Goal: Task Accomplishment & Management: Use online tool/utility

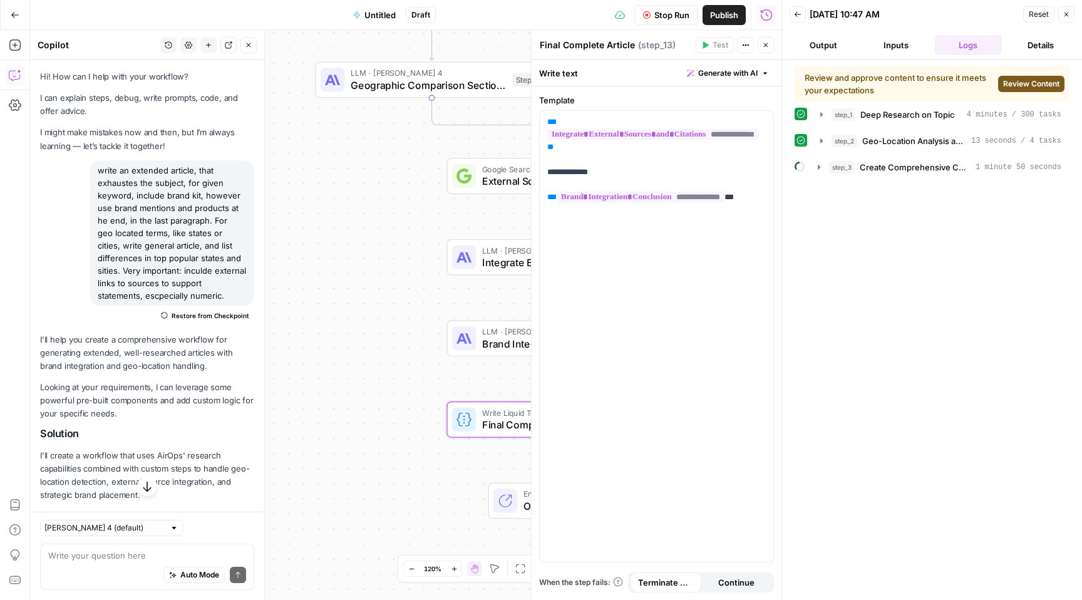
scroll to position [489, 0]
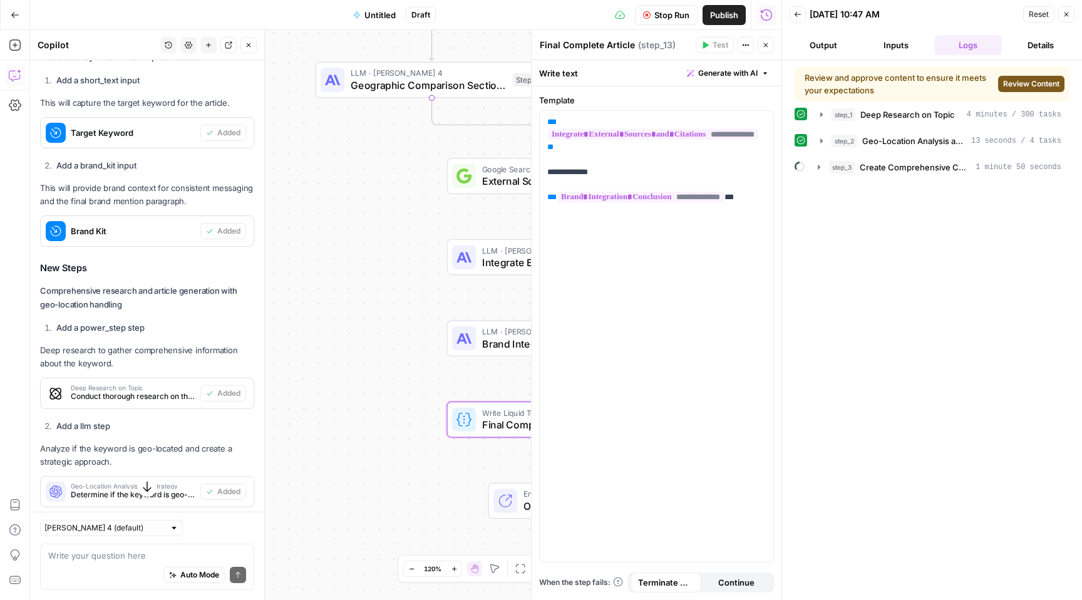
click at [1028, 83] on span "Review Content" at bounding box center [1031, 83] width 56 height 11
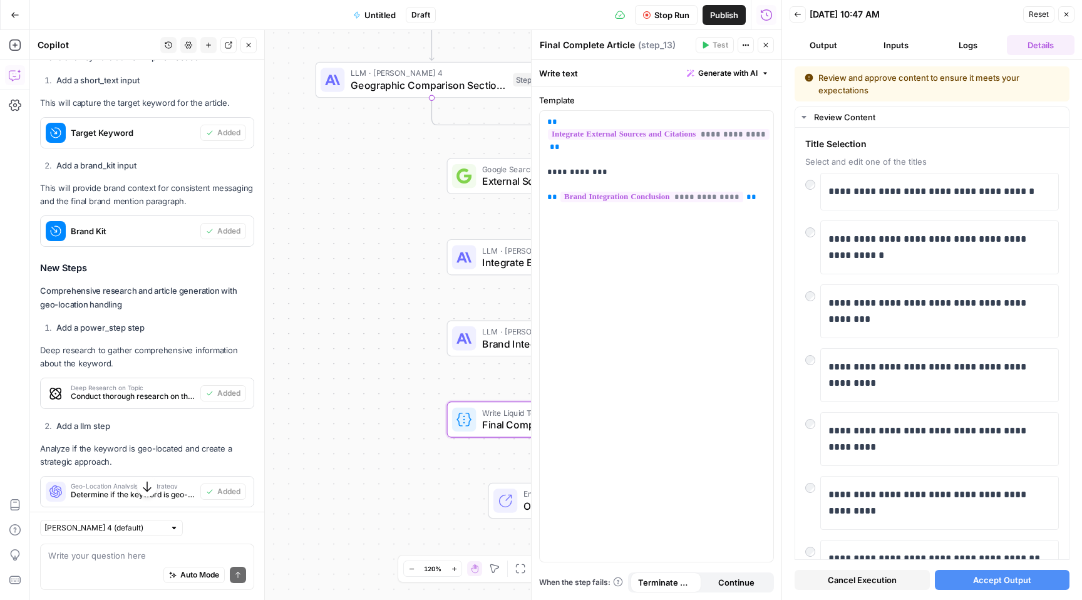
click at [998, 582] on span "Accept Output" at bounding box center [1002, 580] width 58 height 13
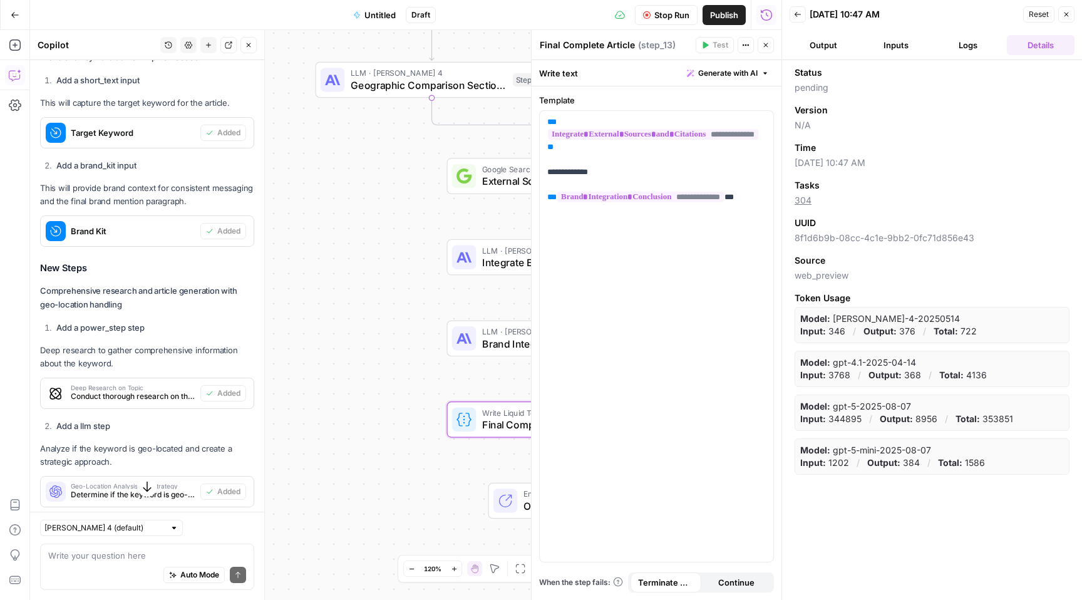
click at [966, 40] on button "Logs" at bounding box center [969, 45] width 68 height 20
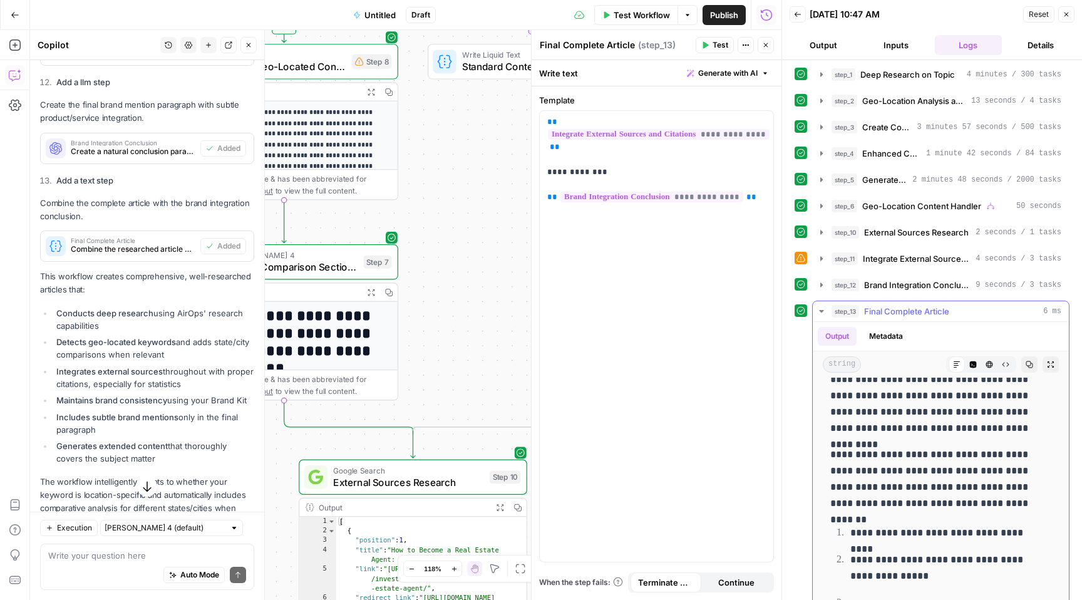
scroll to position [0, 0]
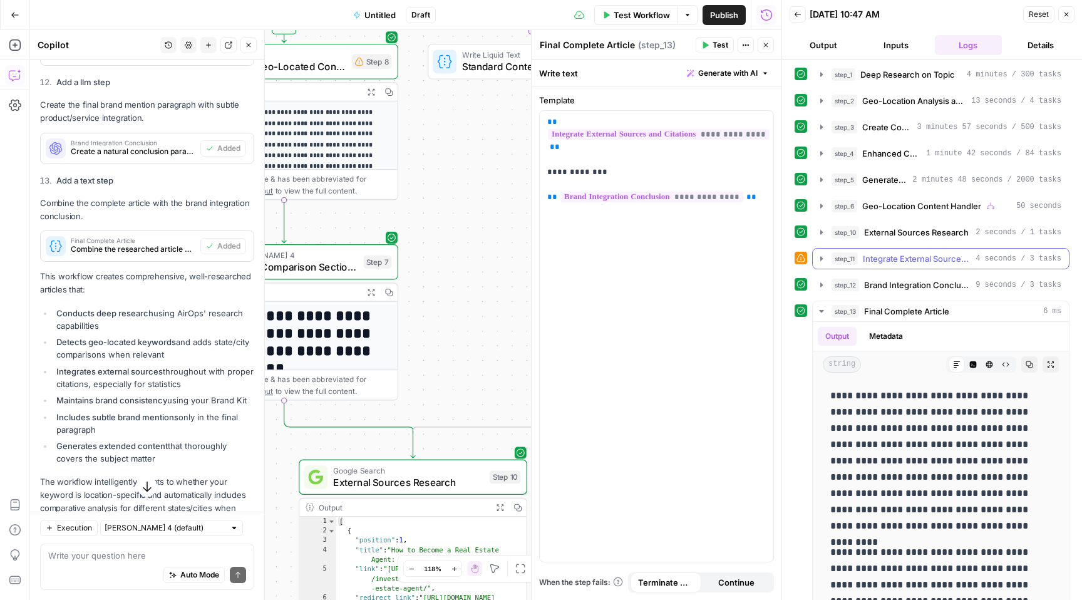
click at [908, 257] on span "Integrate External Sources and Citations" at bounding box center [917, 258] width 108 height 13
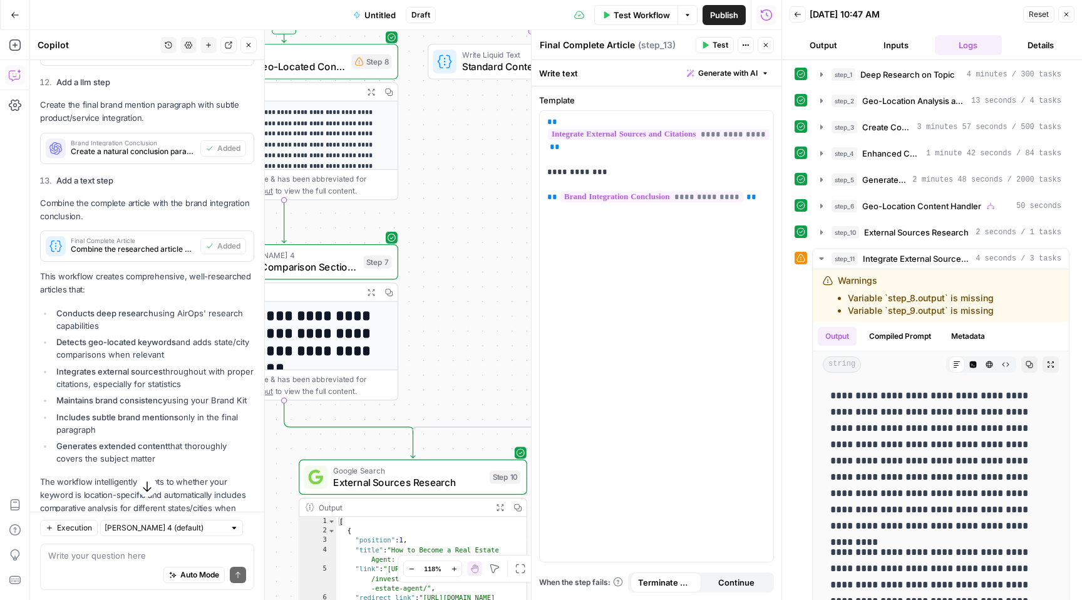
click at [768, 43] on icon "button" at bounding box center [766, 45] width 8 height 8
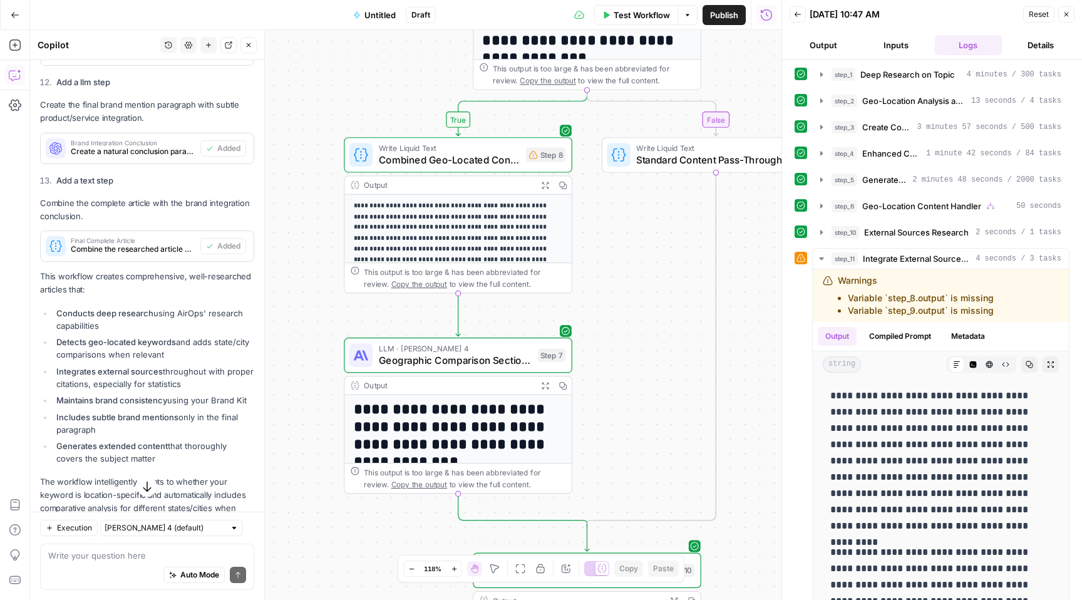
drag, startPoint x: 474, startPoint y: 310, endPoint x: 648, endPoint y: 403, distance: 197.8
click at [648, 403] on div "true false Workflow Set Inputs Inputs Power Agent Deep Research on Topic Step 1…" at bounding box center [406, 315] width 752 height 570
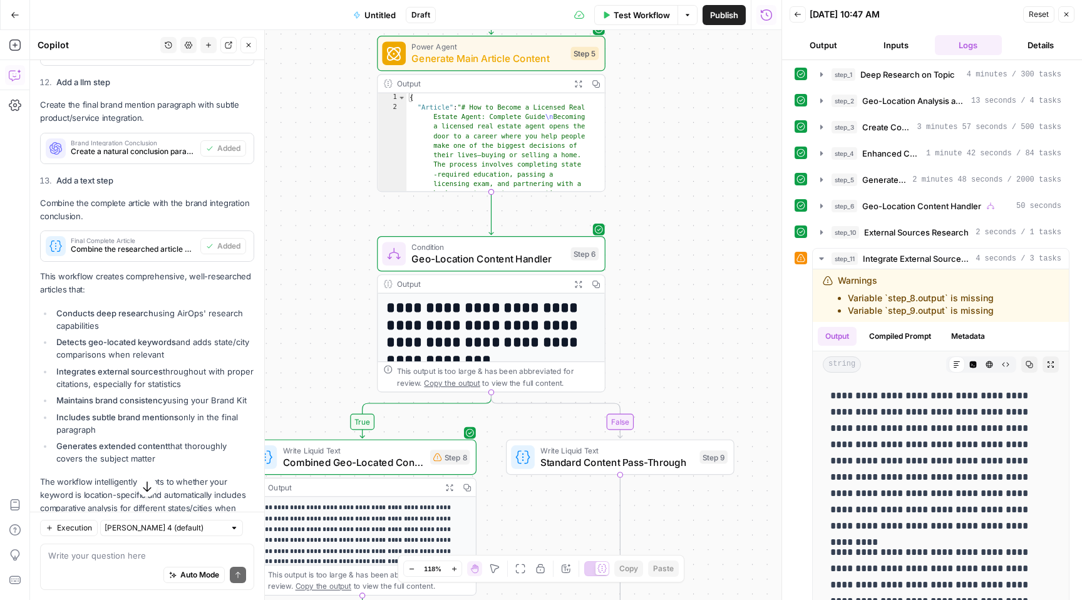
drag, startPoint x: 738, startPoint y: 267, endPoint x: 637, endPoint y: 322, distance: 114.9
click at [638, 324] on div "true false Workflow Set Inputs Inputs Power Agent Deep Research on Topic Step 1…" at bounding box center [406, 315] width 752 height 570
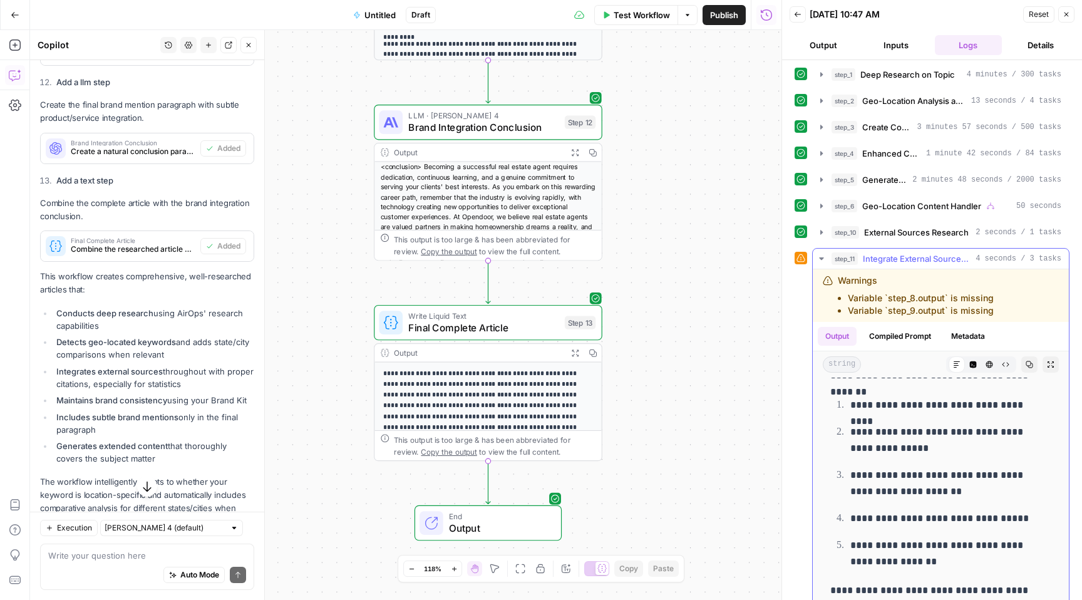
scroll to position [232, 0]
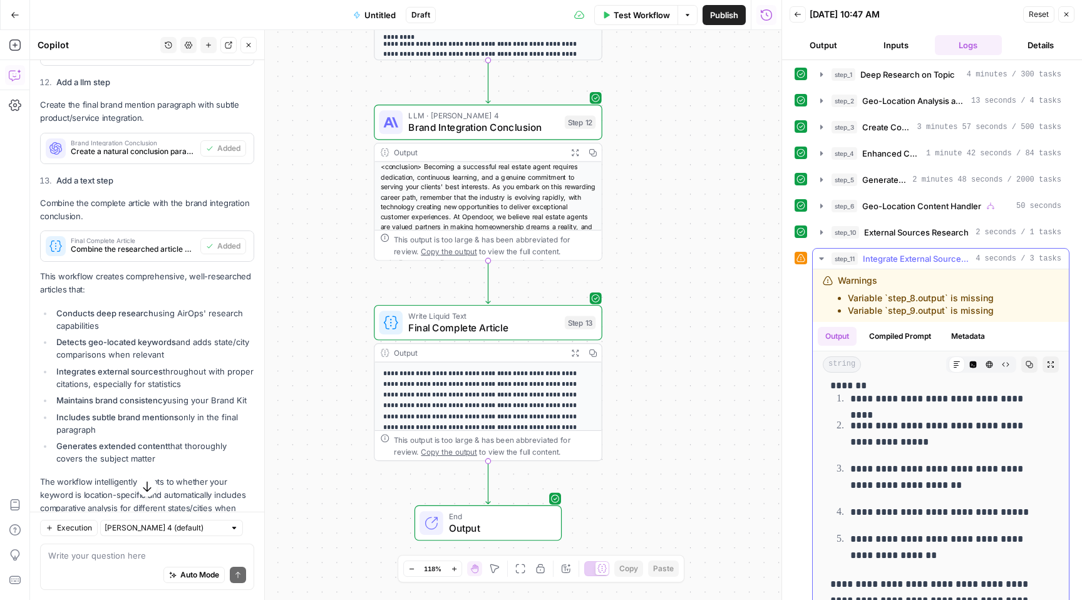
click at [821, 258] on icon "button" at bounding box center [821, 258] width 4 height 3
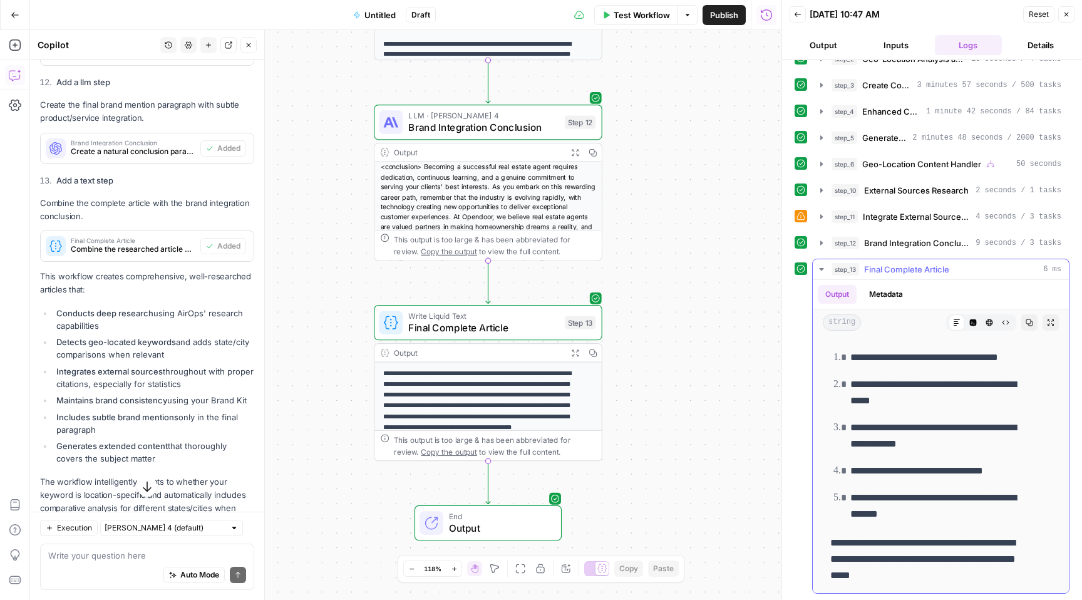
scroll to position [140, 0]
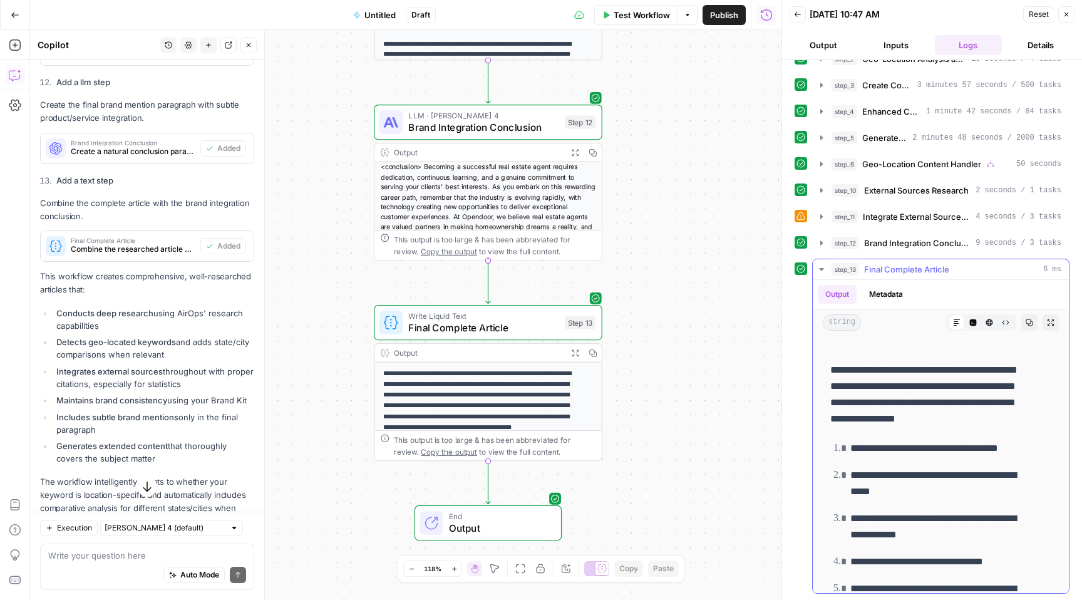
click at [949, 320] on div "Markdown" at bounding box center [957, 322] width 16 height 16
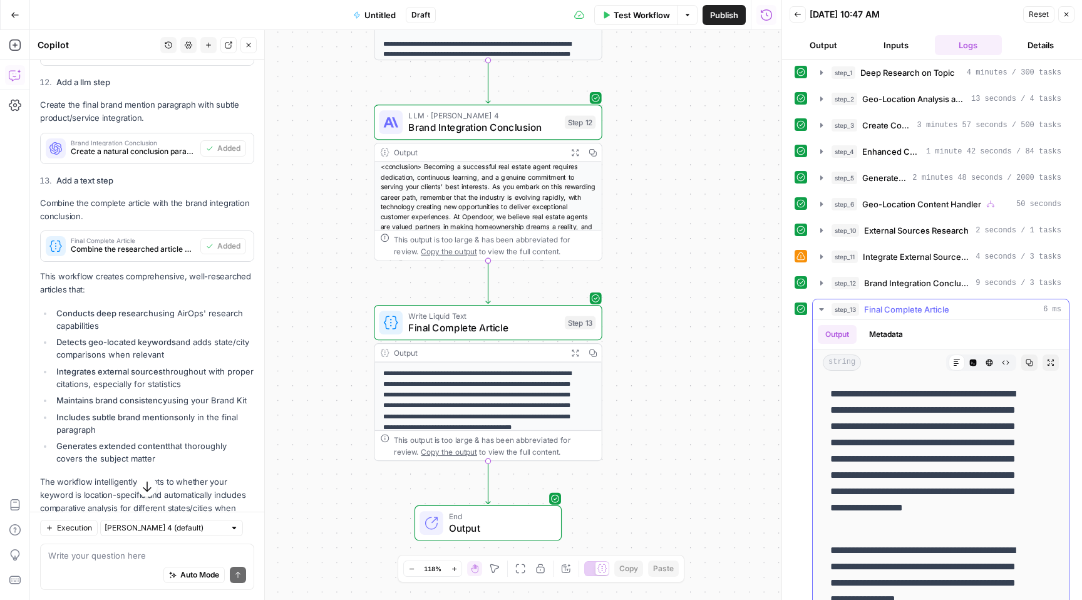
scroll to position [0, 0]
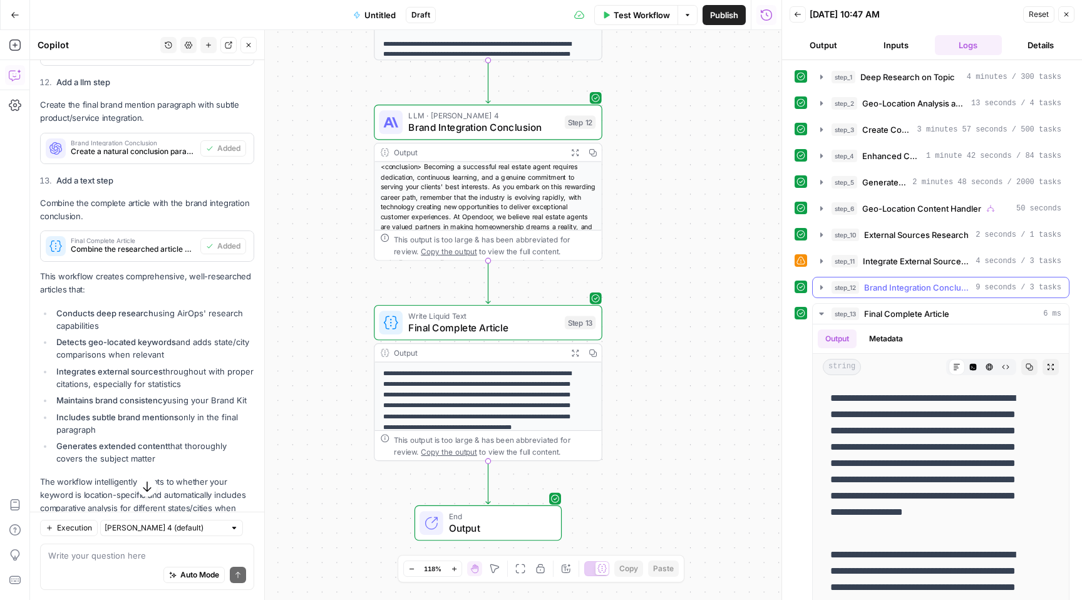
click at [820, 288] on icon "button" at bounding box center [822, 287] width 10 height 10
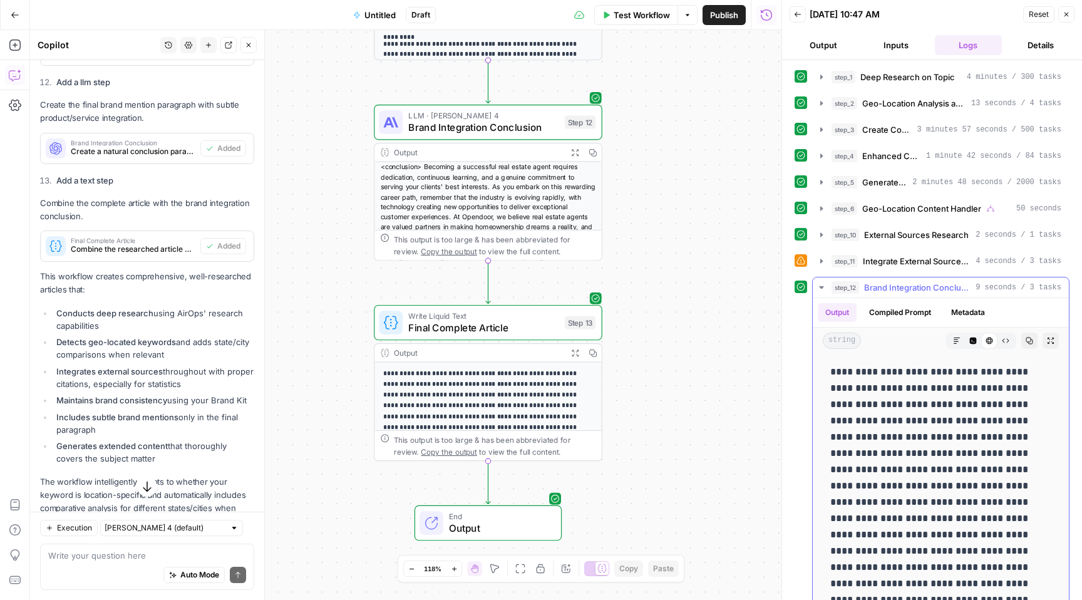
click at [818, 286] on icon "button" at bounding box center [822, 287] width 10 height 10
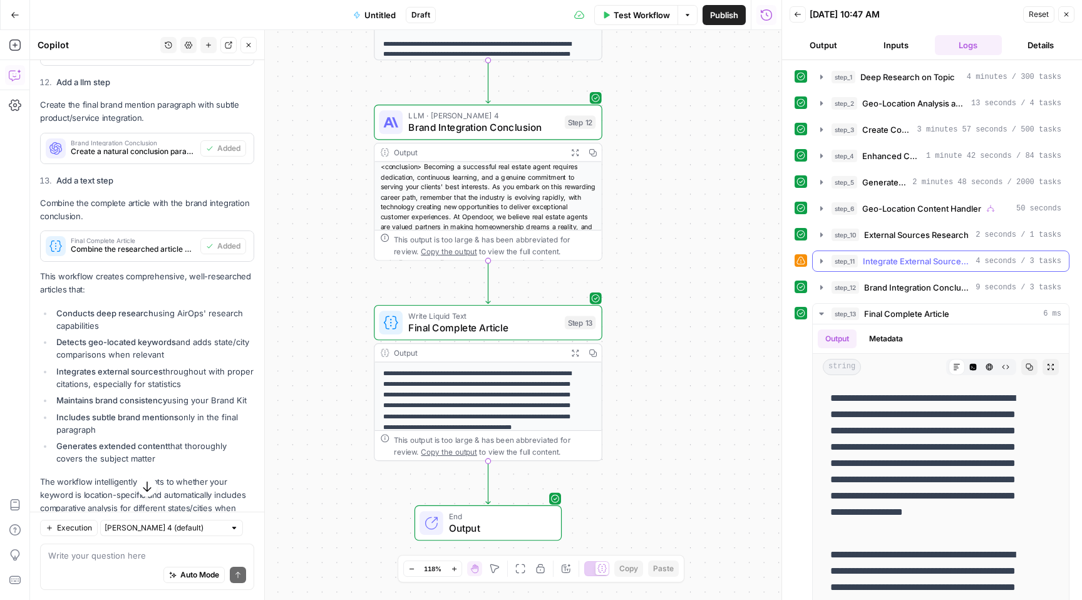
click at [821, 261] on icon "button" at bounding box center [822, 261] width 3 height 4
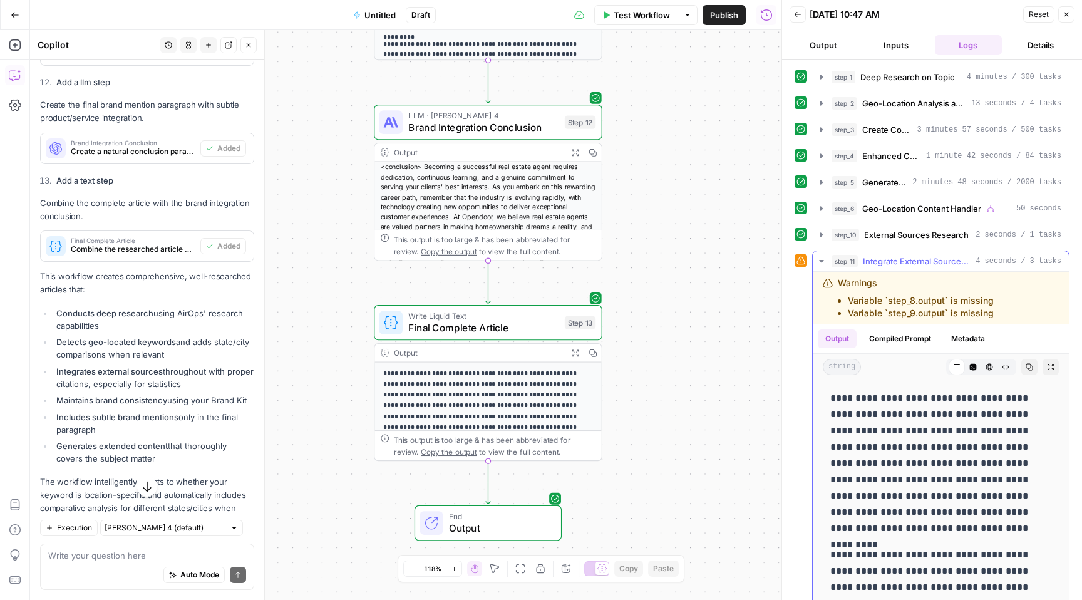
drag, startPoint x: 834, startPoint y: 393, endPoint x: 919, endPoint y: 428, distance: 91.3
click at [919, 428] on p "**********" at bounding box center [932, 463] width 202 height 147
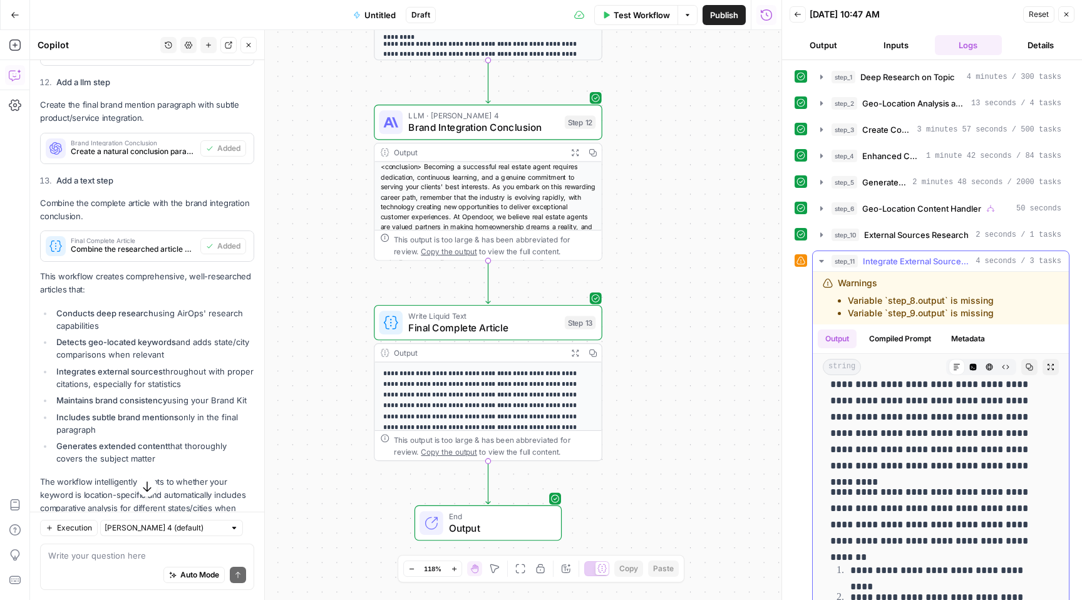
scroll to position [85, 0]
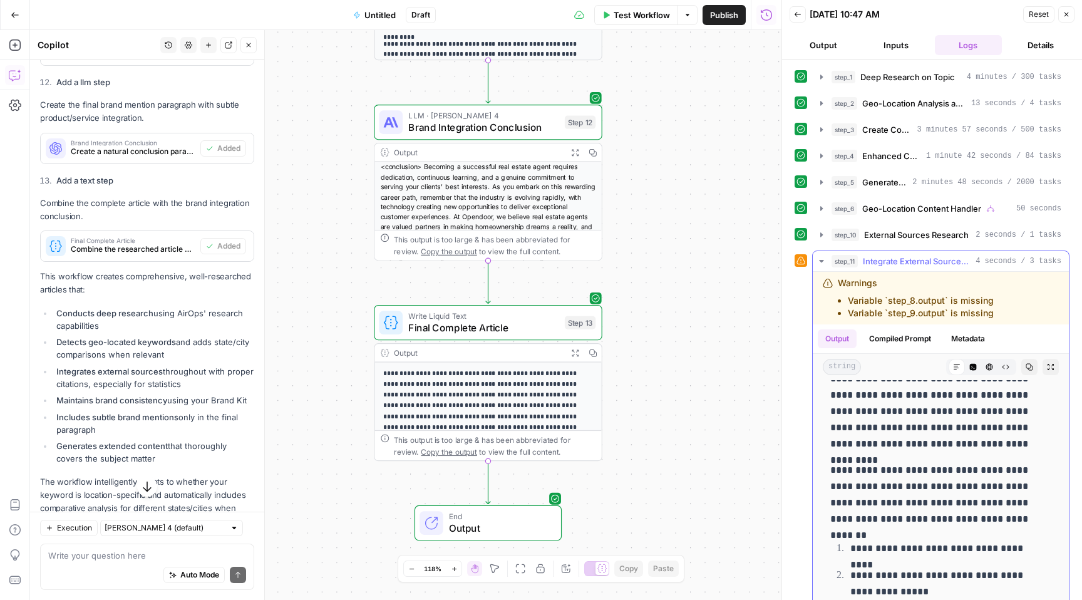
drag, startPoint x: 827, startPoint y: 395, endPoint x: 1003, endPoint y: 507, distance: 209.0
click at [1003, 505] on div "**********" at bounding box center [941, 540] width 236 height 479
copy div "**********"
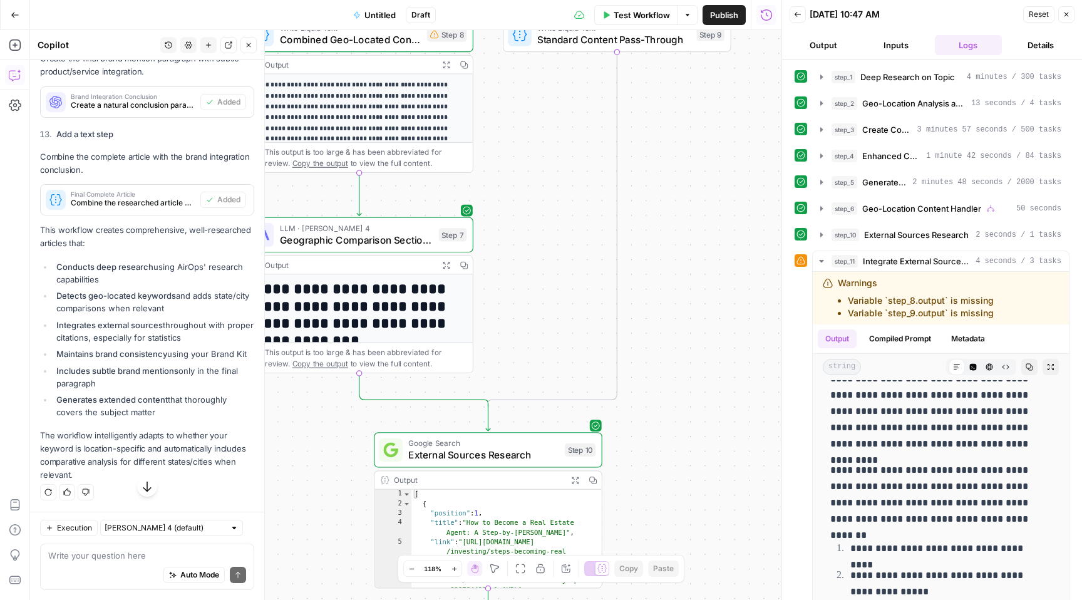
scroll to position [1874, 0]
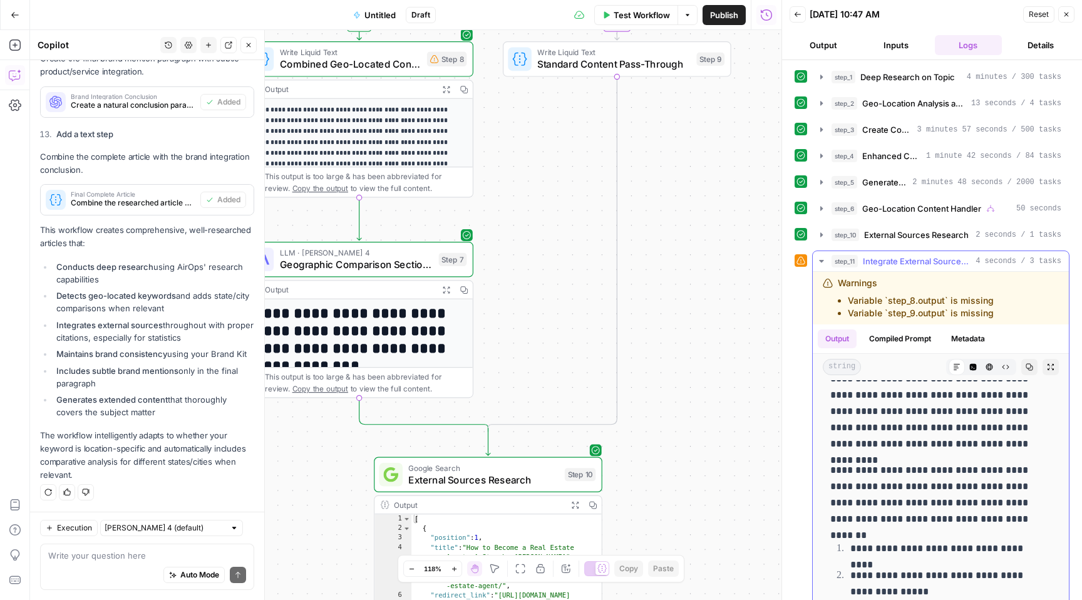
click at [899, 341] on button "Compiled Prompt" at bounding box center [900, 338] width 77 height 19
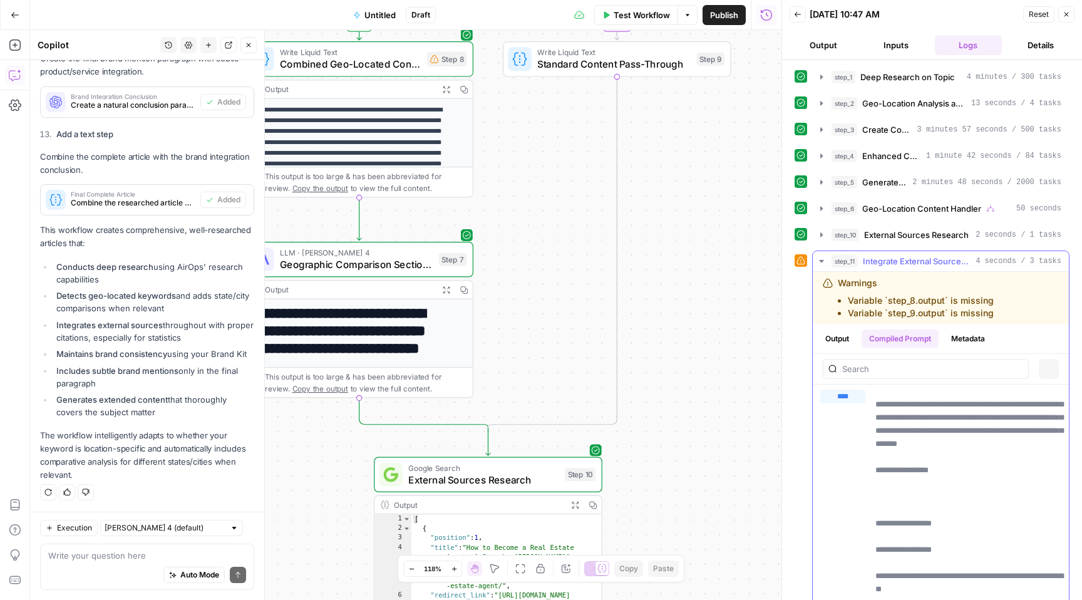
scroll to position [0, 0]
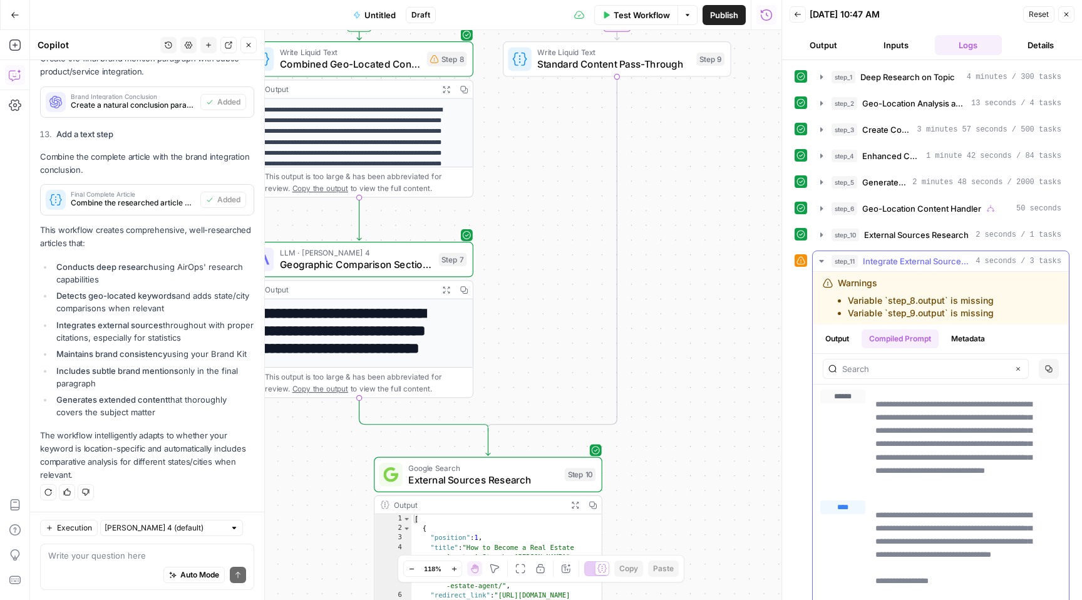
click at [844, 341] on button "Output" at bounding box center [837, 338] width 39 height 19
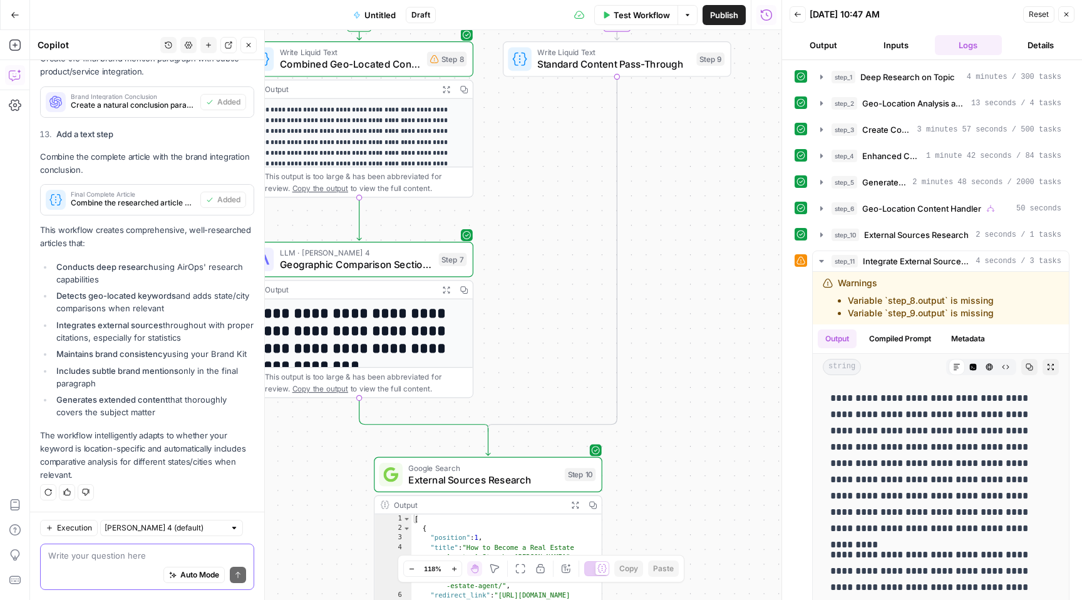
click at [98, 560] on textarea at bounding box center [147, 555] width 198 height 13
drag, startPoint x: 839, startPoint y: 282, endPoint x: 995, endPoint y: 310, distance: 157.8
click at [995, 310] on div "Warnings Variable `step_8.output` is missing Variable `step_9.output` is missing" at bounding box center [925, 298] width 204 height 43
copy div "Warnings Variable `step_8.output` is missing Variable `step_9.output` is missing"
click at [90, 556] on textarea "I have:" at bounding box center [147, 555] width 198 height 13
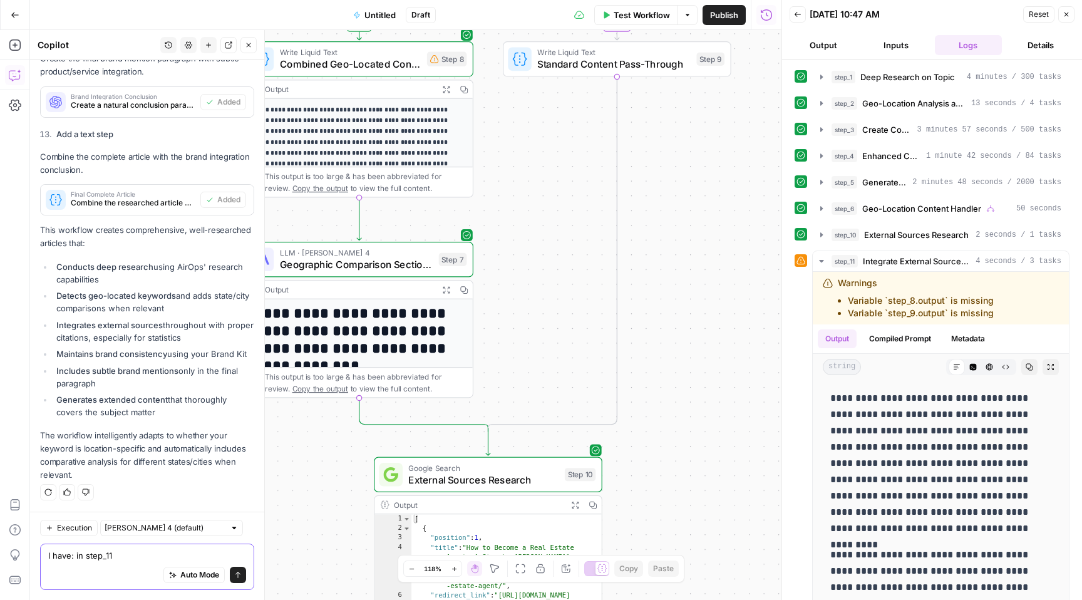
paste textarea "Warnings Variable `step_8.output` is missing Variable `step_9.output` is missing"
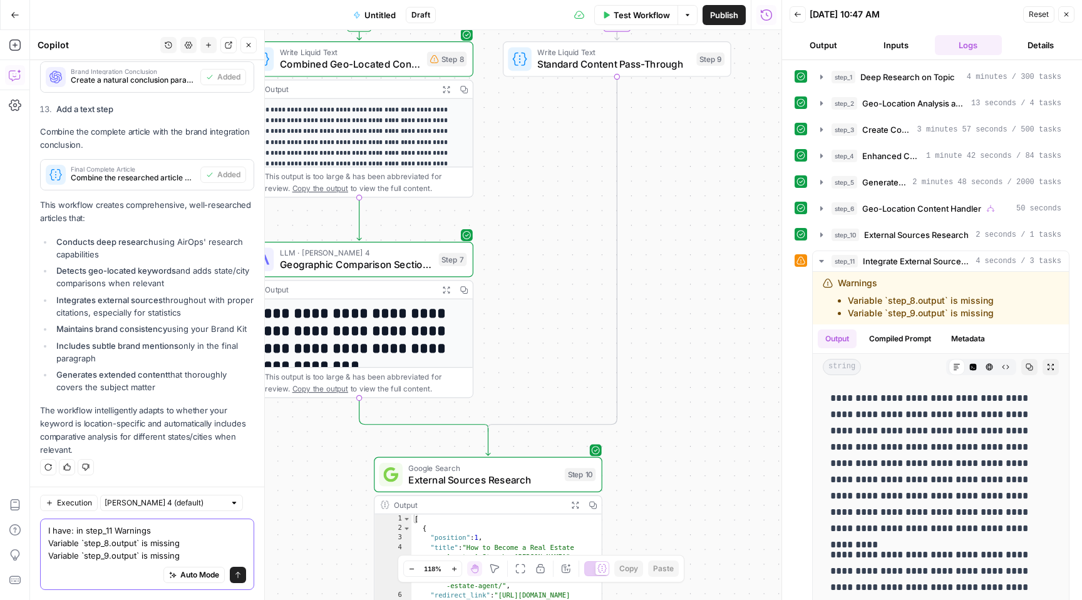
click at [200, 556] on textarea "I have: in step_11 Warnings Variable `step_8.output` is missing Variable `step_…" at bounding box center [147, 543] width 198 height 38
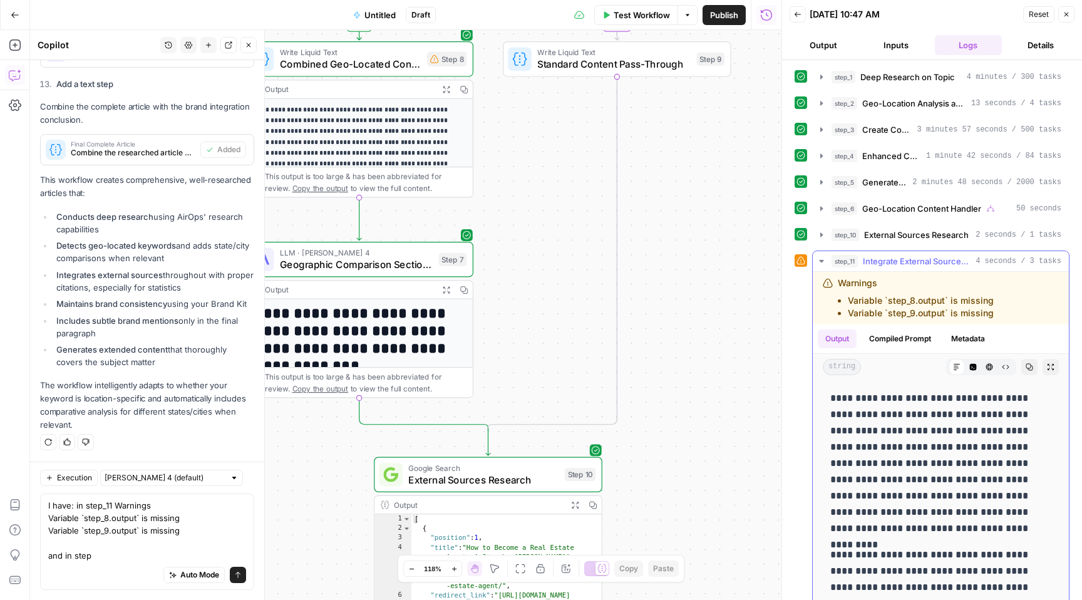
click at [821, 261] on icon "button" at bounding box center [821, 261] width 4 height 3
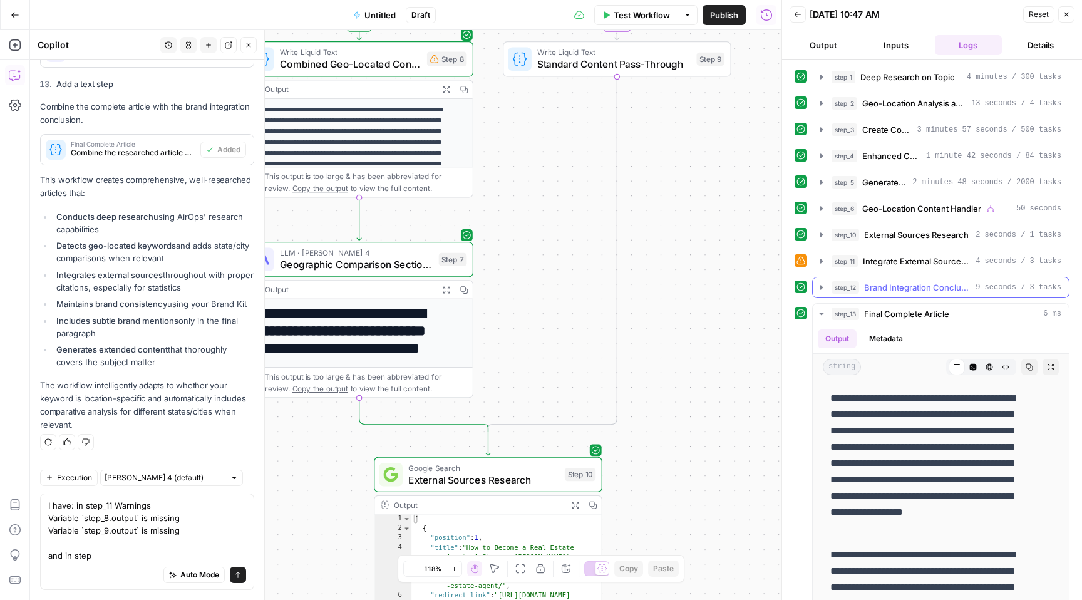
click at [819, 287] on icon "button" at bounding box center [822, 287] width 10 height 10
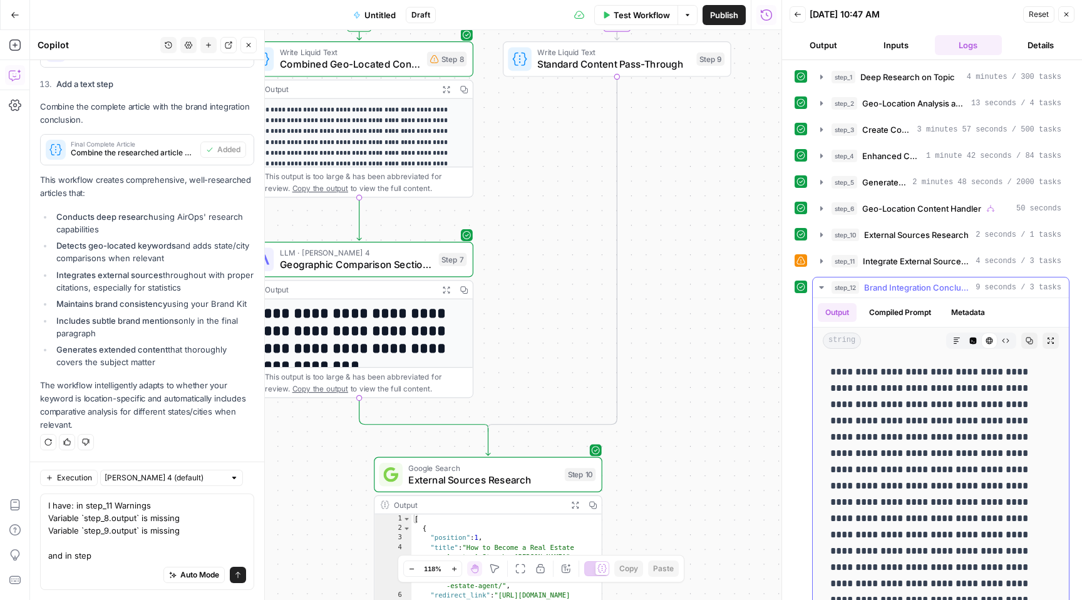
click at [821, 289] on icon "button" at bounding box center [822, 287] width 10 height 10
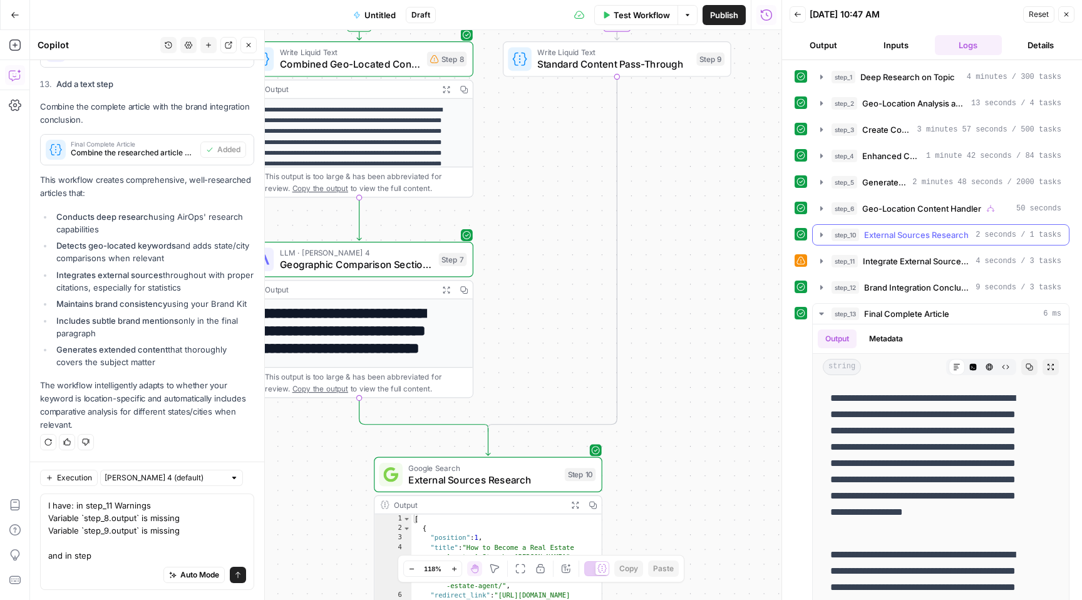
click at [821, 237] on icon "button" at bounding box center [822, 235] width 10 height 10
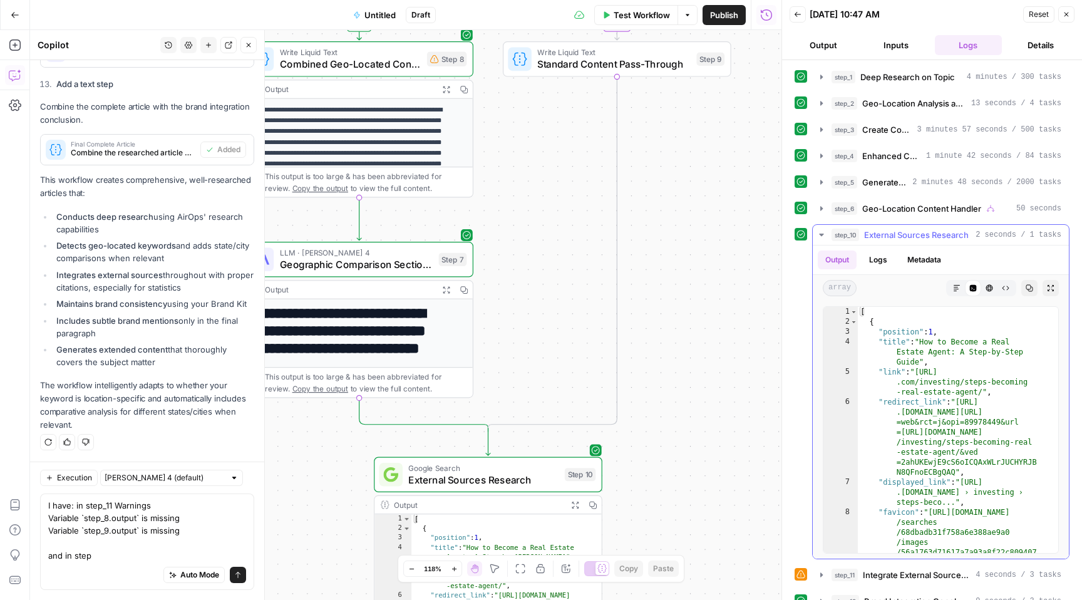
click at [821, 231] on icon "button" at bounding box center [822, 235] width 10 height 10
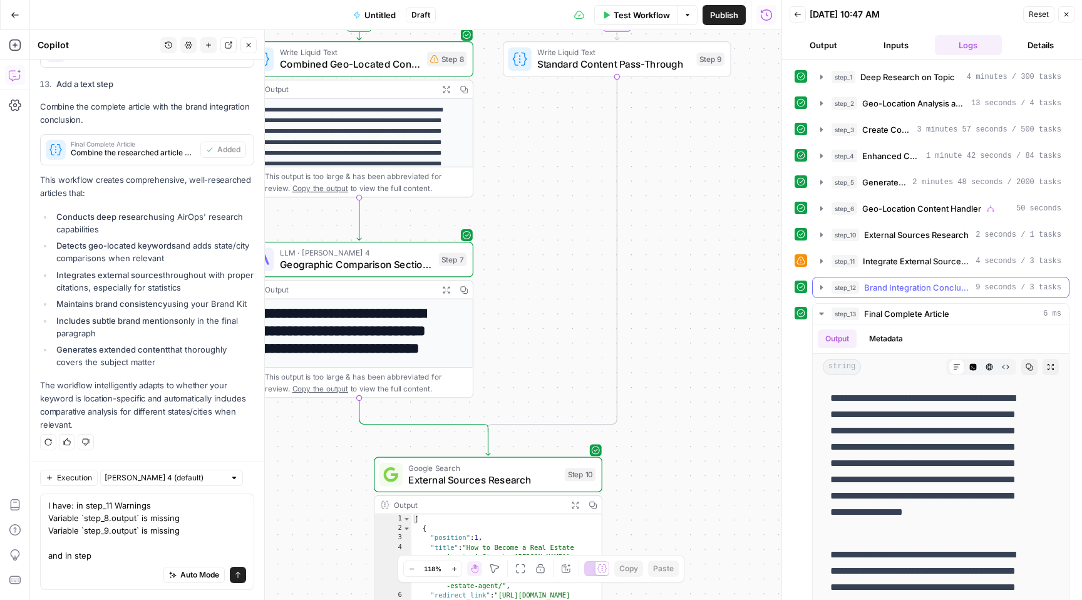
click at [820, 286] on icon "button" at bounding box center [822, 287] width 10 height 10
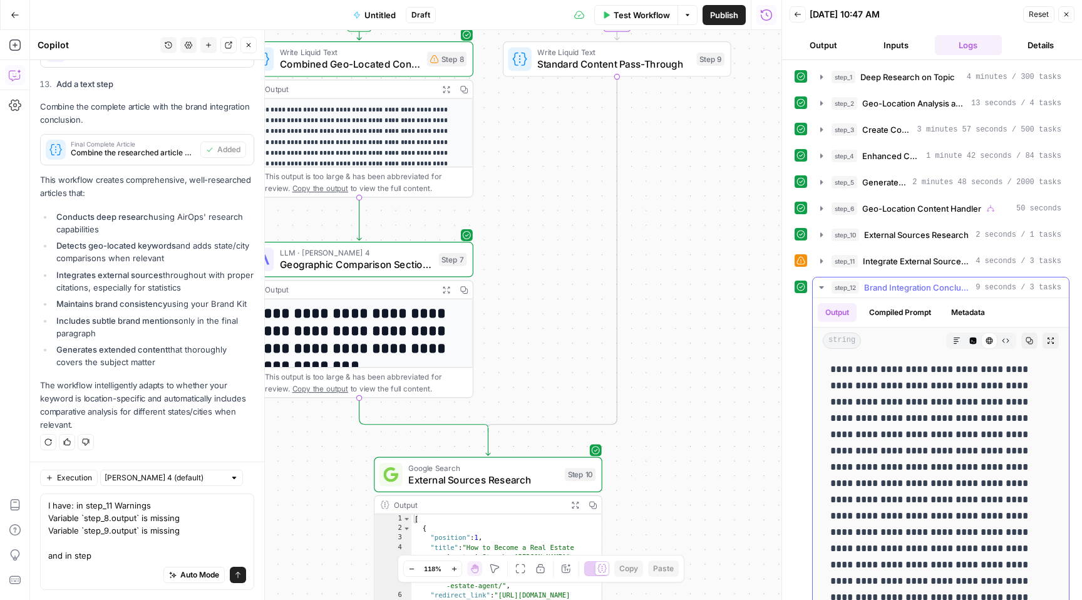
scroll to position [0, 0]
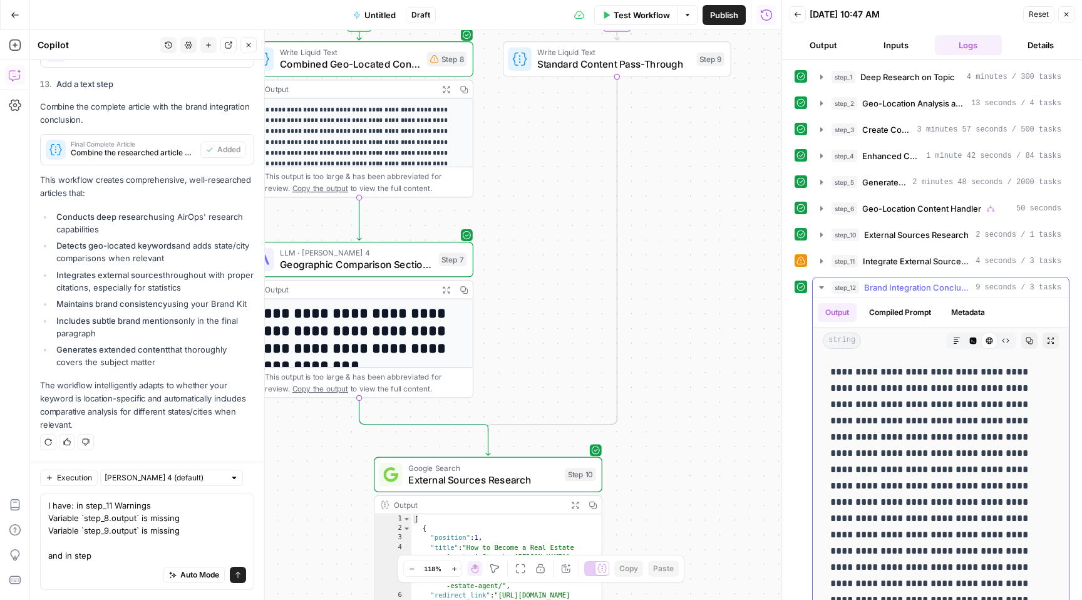
click at [822, 286] on icon "button" at bounding box center [821, 287] width 4 height 3
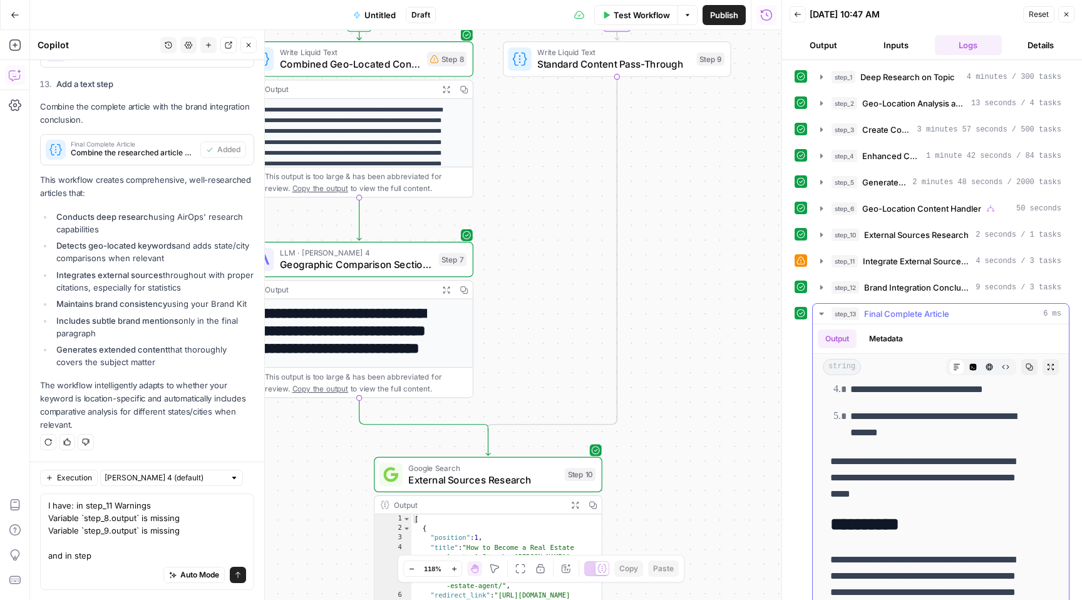
scroll to position [366, 0]
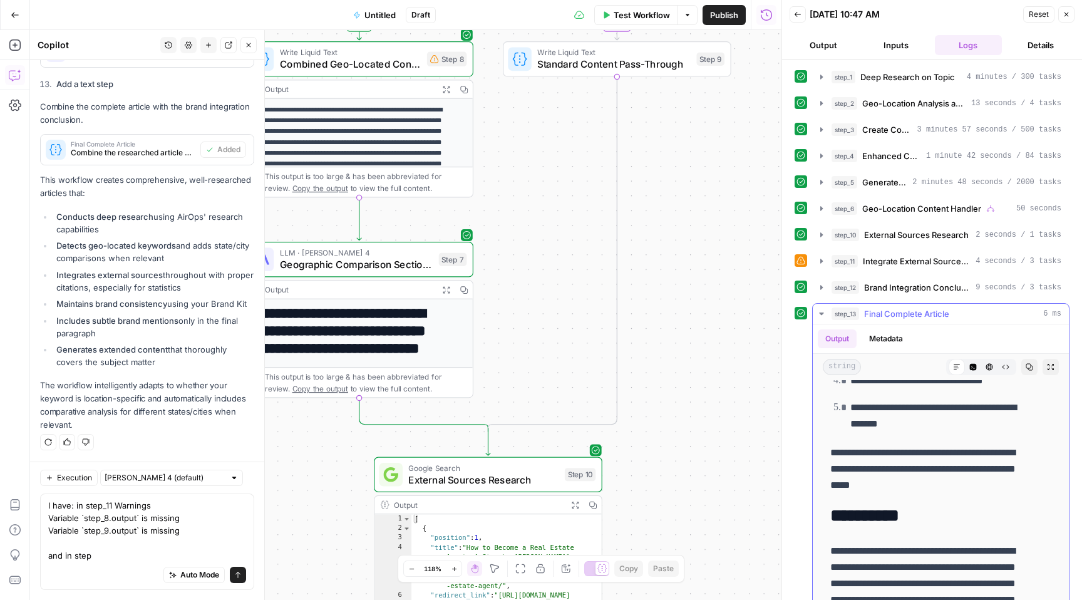
drag, startPoint x: 828, startPoint y: 397, endPoint x: 981, endPoint y: 490, distance: 179.1
click at [981, 490] on div "**********" at bounding box center [941, 503] width 236 height 968
copy div "**********"
click at [138, 554] on textarea "I have: in step_11 Warnings Variable `step_8.output` is missing Variable `step_…" at bounding box center [147, 530] width 198 height 63
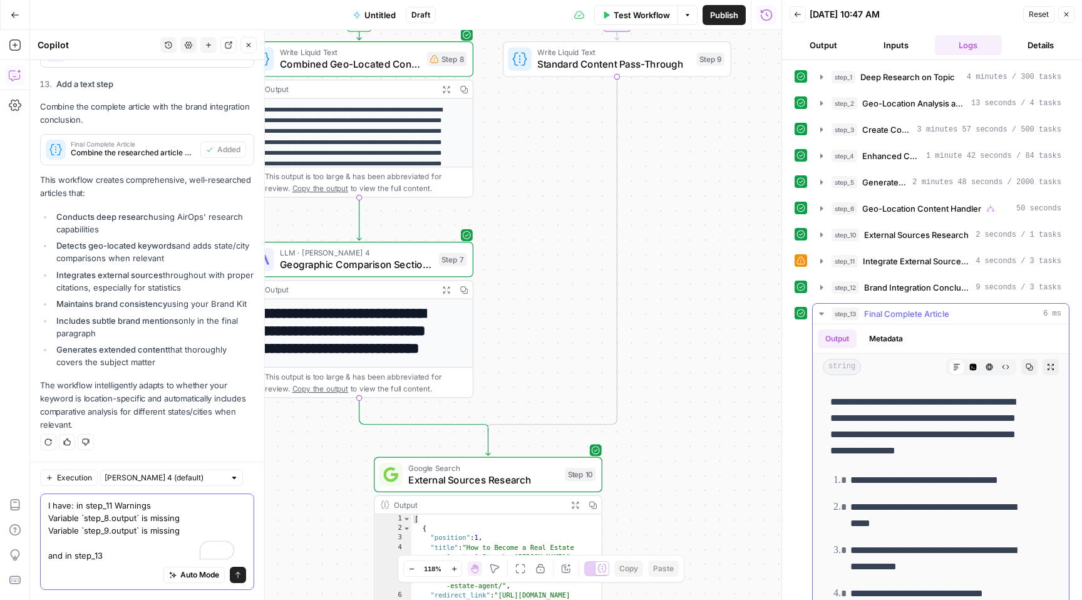
scroll to position [123, 0]
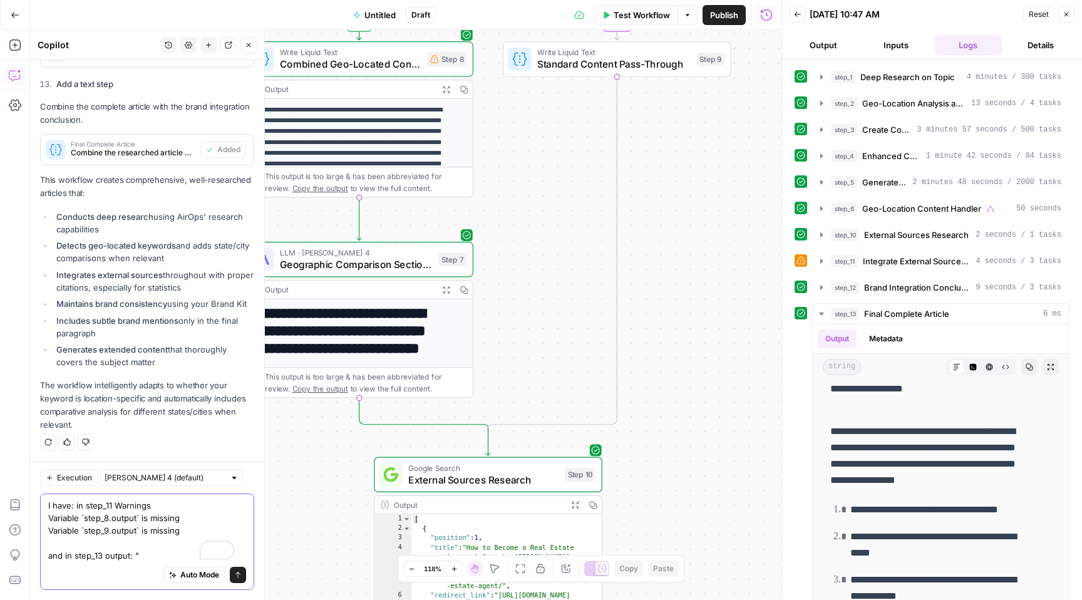
paste textarea "I notice that the article content section is empty in your request. You've prov…"
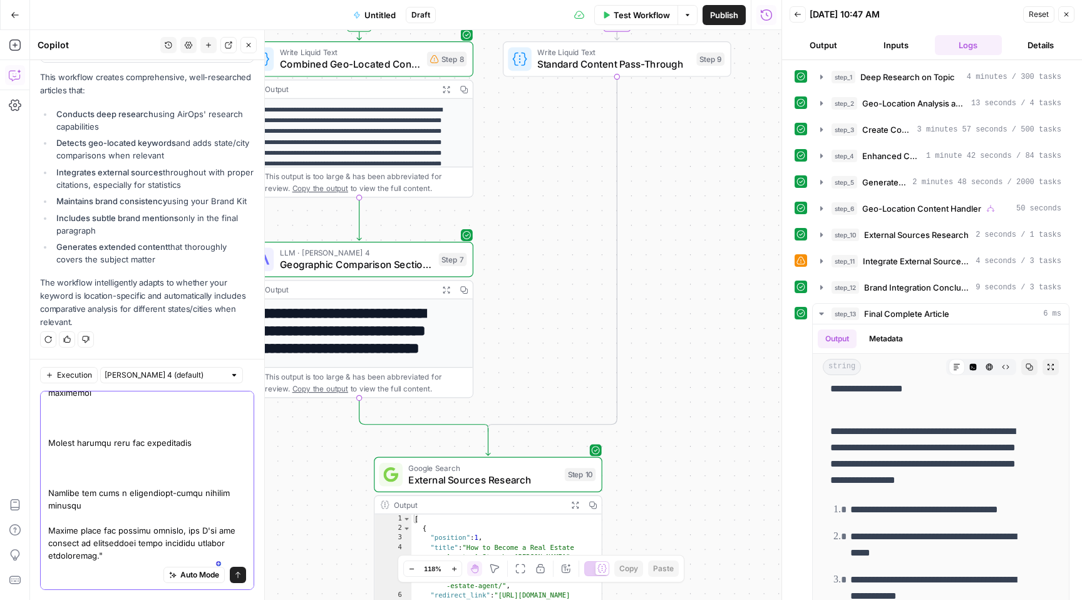
scroll to position [423, 0]
type textarea "I have: in step_11 Warnings Variable `step_8.output` is missing Variable `step_…"
click at [234, 578] on icon "submit" at bounding box center [238, 575] width 8 height 8
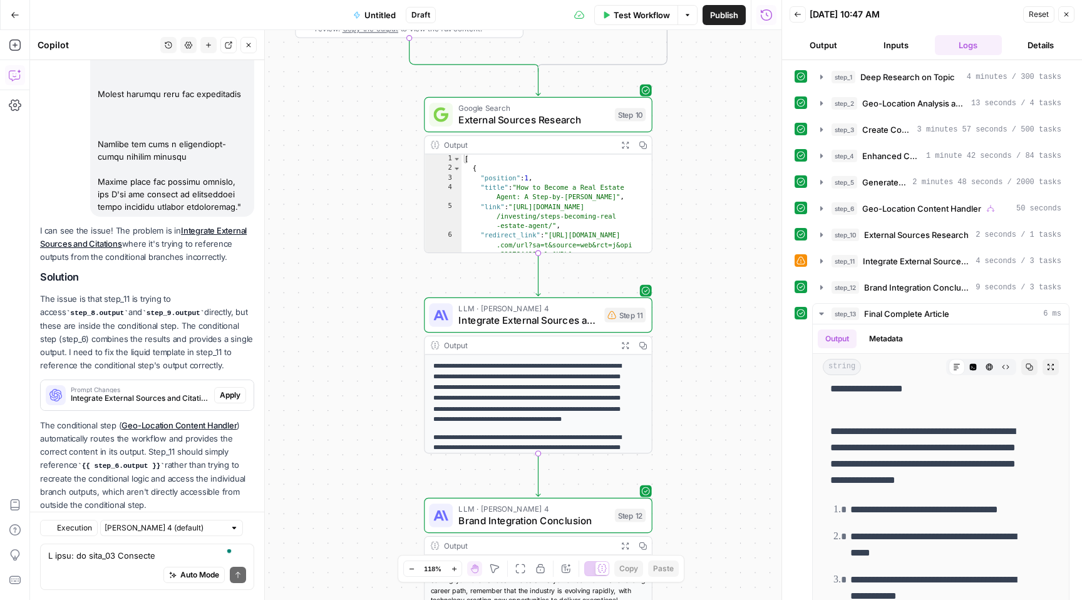
scroll to position [2848, 0]
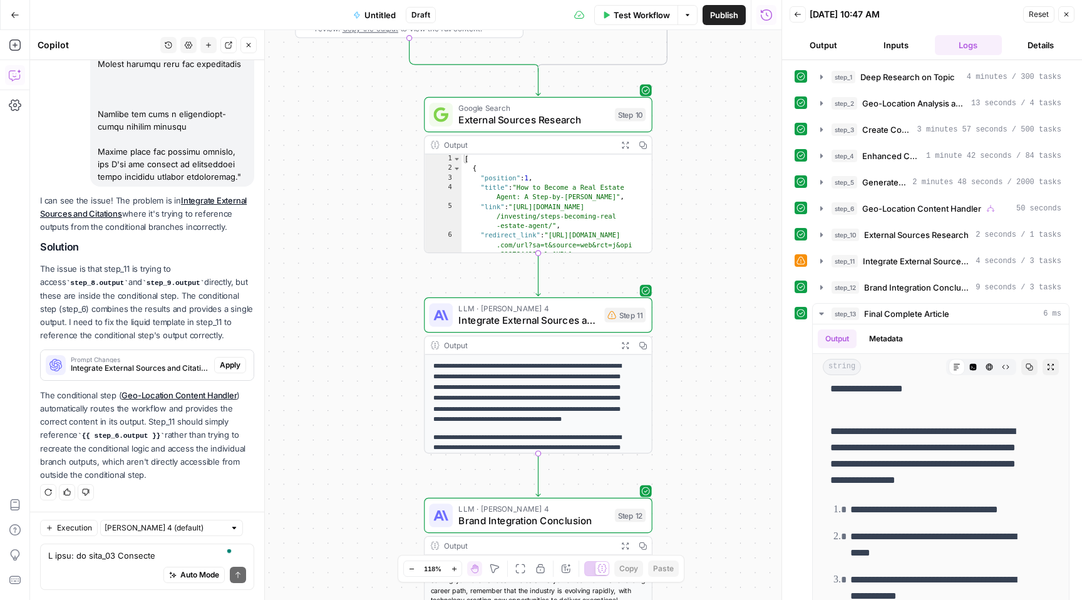
click at [232, 239] on div "I can see the issue! The problem is in Integrate External Sources and Citations…" at bounding box center [147, 338] width 214 height 288
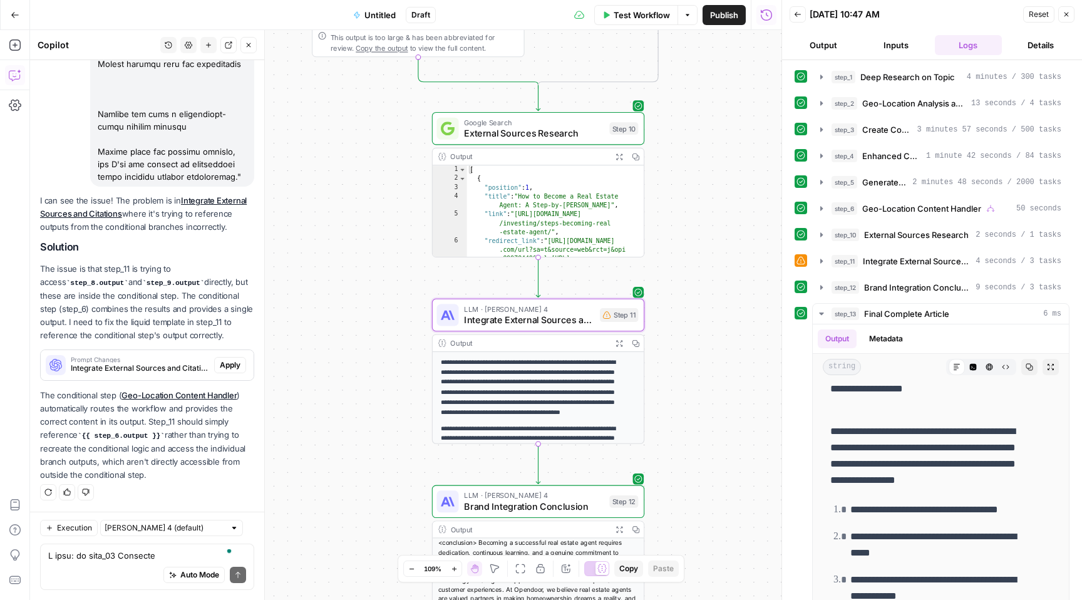
click at [224, 363] on span "Apply" at bounding box center [230, 365] width 21 height 11
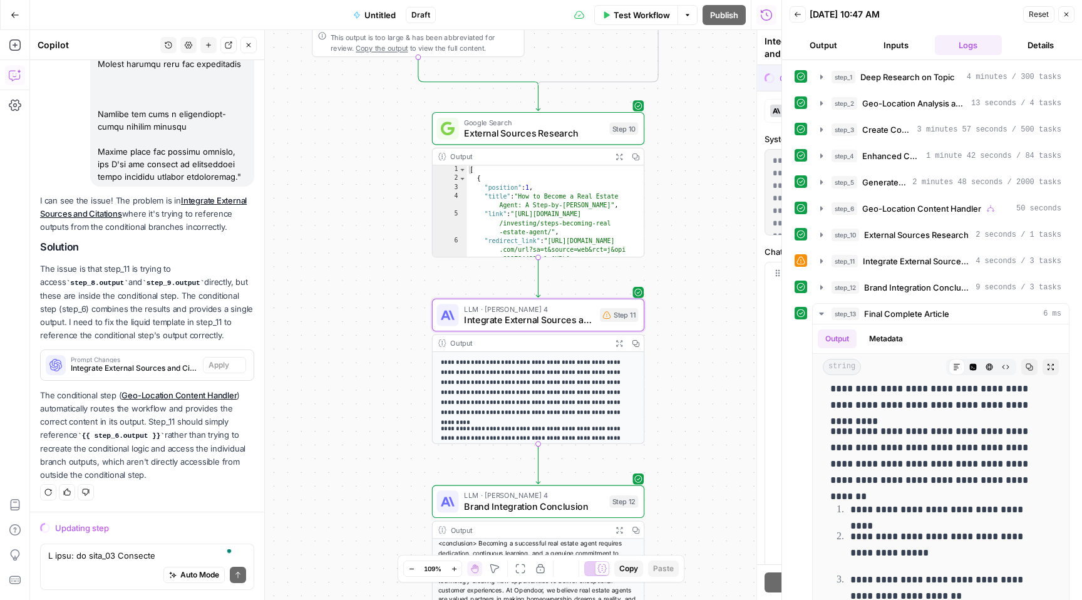
scroll to position [2828, 0]
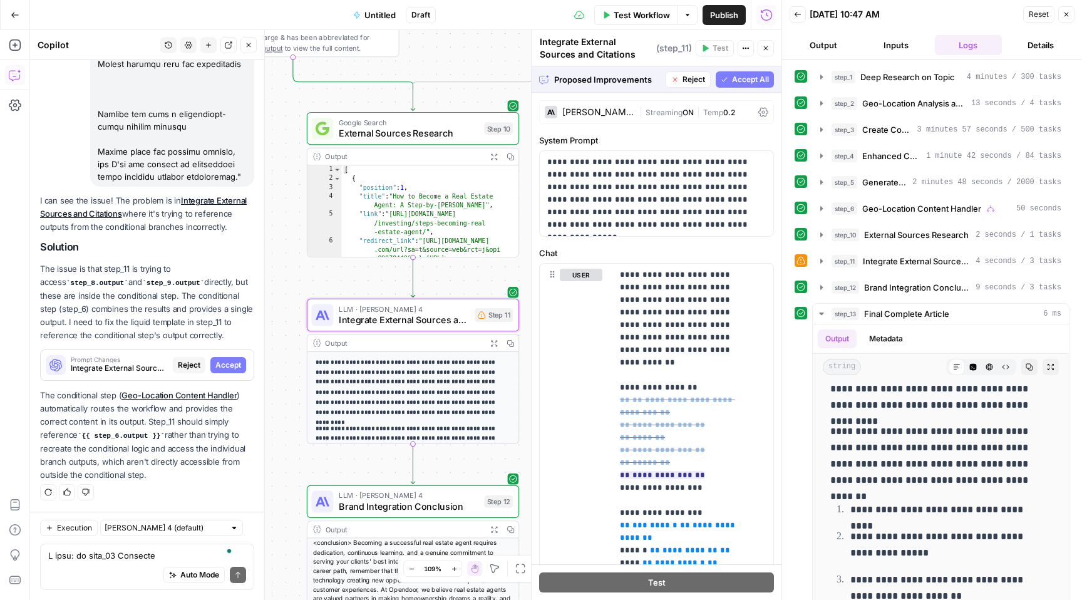
click at [218, 363] on span "Accept" at bounding box center [228, 365] width 26 height 11
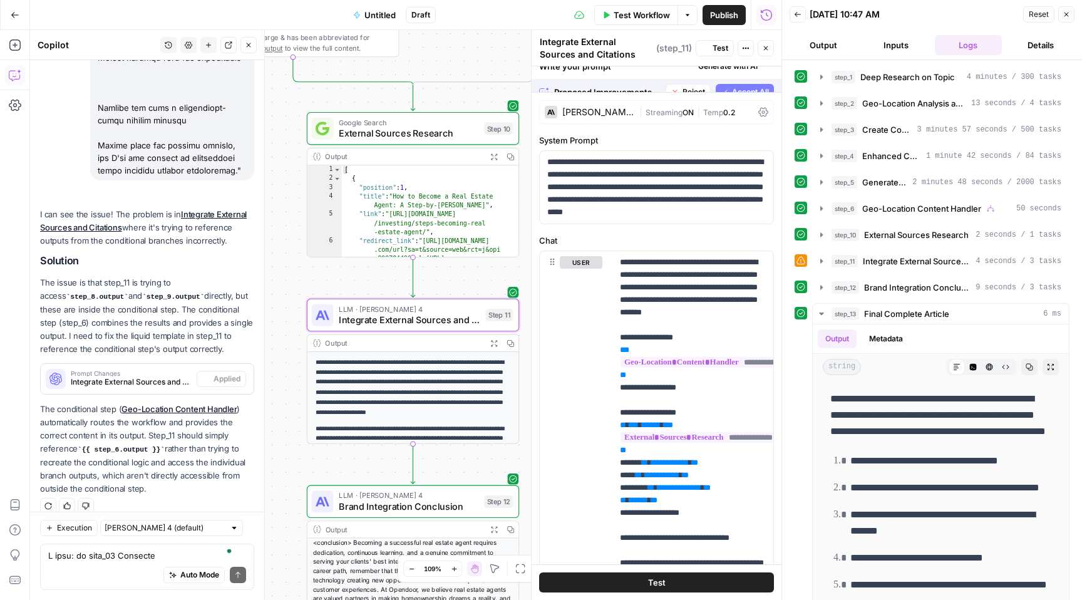
scroll to position [0, 0]
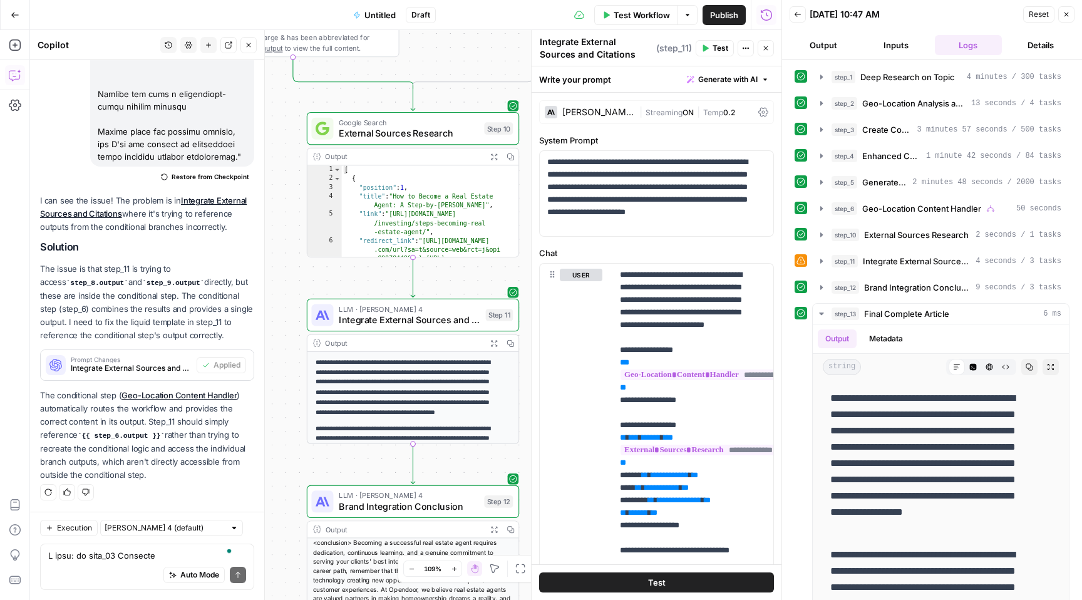
click at [716, 50] on span "Test" at bounding box center [721, 48] width 16 height 11
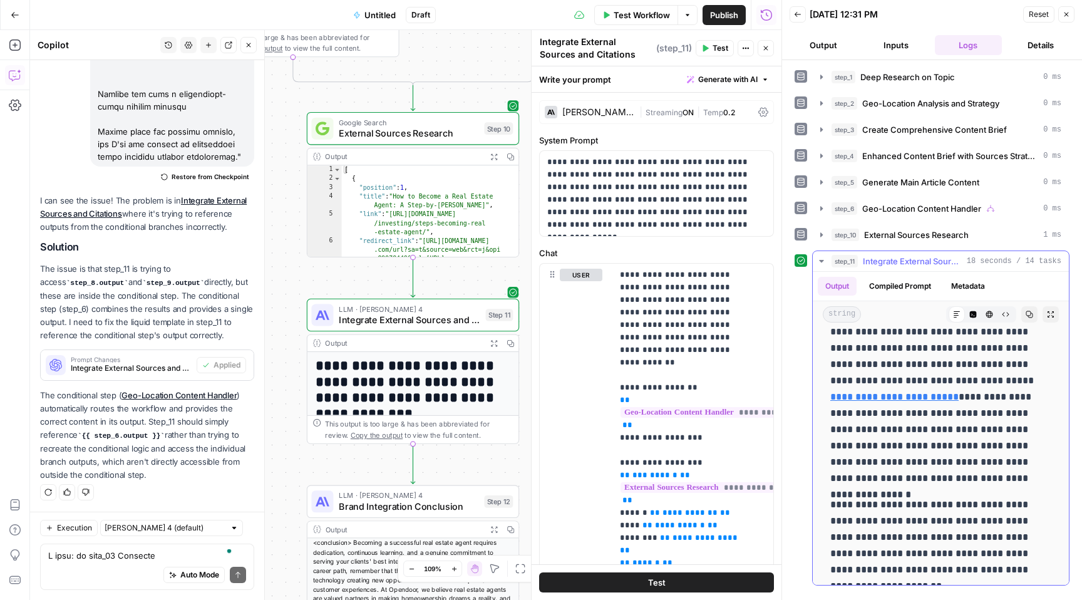
scroll to position [5242, 0]
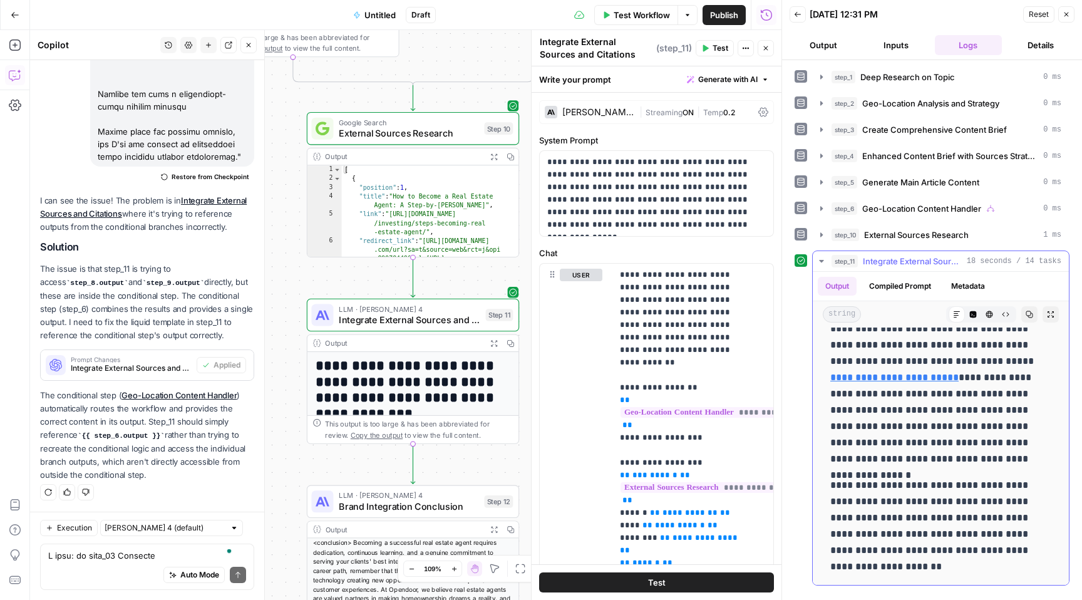
click at [1005, 465] on p "**********" at bounding box center [937, 377] width 212 height 179
drag, startPoint x: 895, startPoint y: 572, endPoint x: 909, endPoint y: 553, distance: 23.3
click at [909, 553] on p "**********" at bounding box center [937, 526] width 212 height 98
click at [911, 571] on p "**********" at bounding box center [937, 526] width 212 height 98
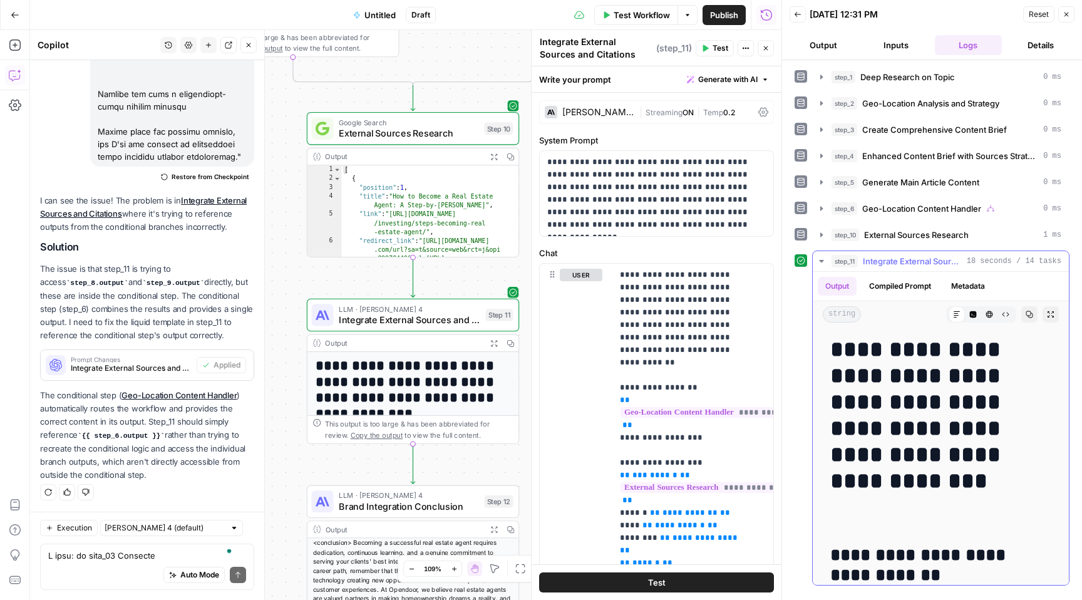
scroll to position [0, 0]
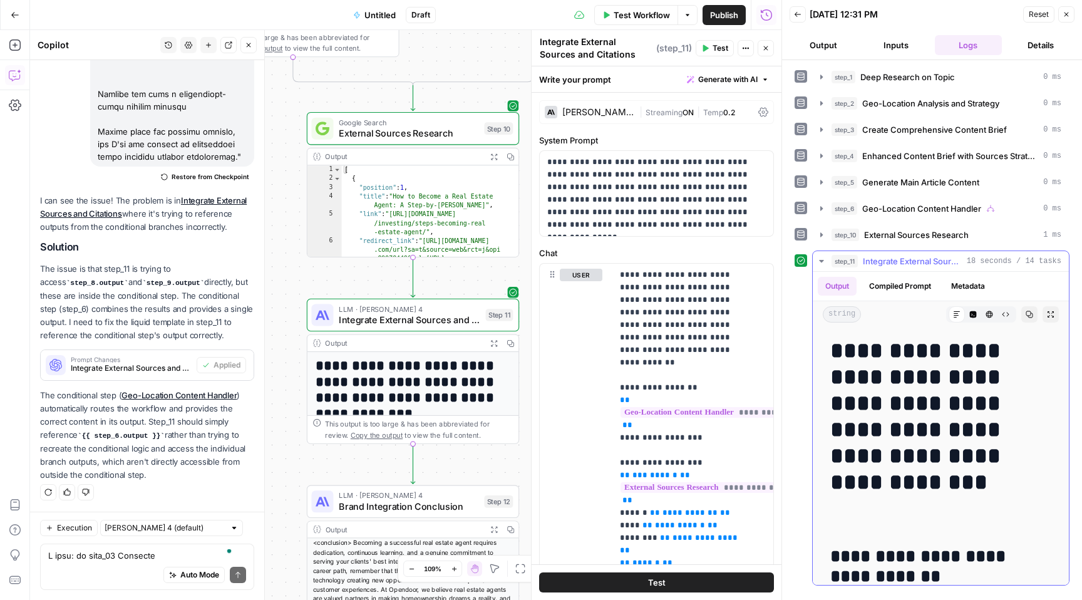
drag, startPoint x: 888, startPoint y: 554, endPoint x: 824, endPoint y: 351, distance: 212.8
copy div "**********"
click at [967, 352] on h1 "**********" at bounding box center [937, 430] width 212 height 184
click at [1007, 408] on h1 "**********" at bounding box center [937, 430] width 212 height 184
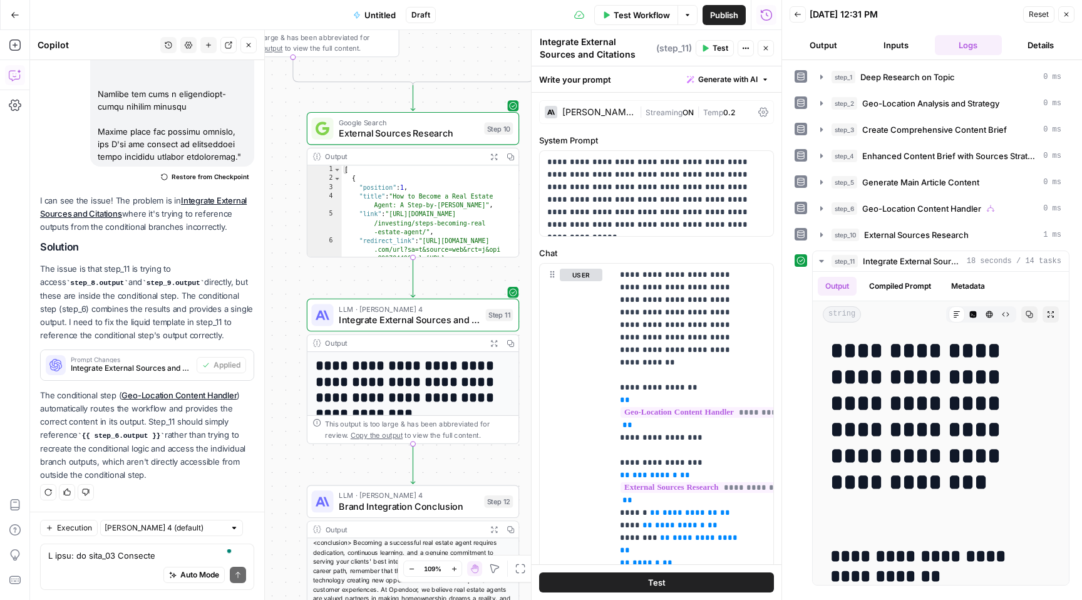
click at [721, 15] on span "Publish" at bounding box center [724, 15] width 28 height 13
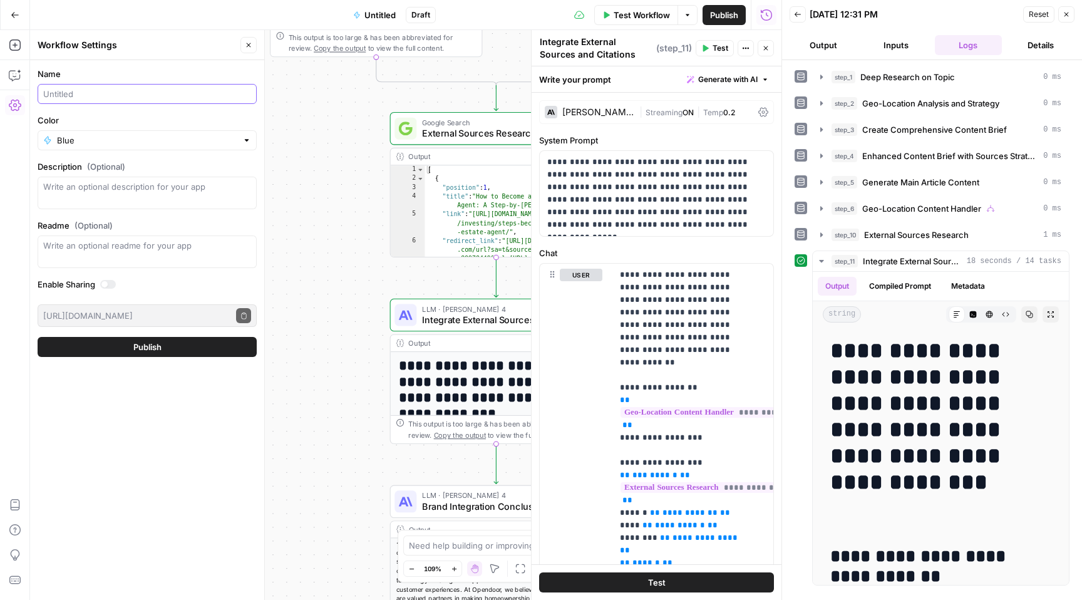
click at [105, 95] on input "Name" at bounding box center [147, 94] width 208 height 13
click at [113, 94] on input "Article Creator v2" at bounding box center [147, 94] width 208 height 13
click at [117, 94] on input "Article Creator v2" at bounding box center [147, 94] width 208 height 13
click at [112, 93] on input "Article Creator v2" at bounding box center [147, 94] width 208 height 13
type input "Article Creator v3"
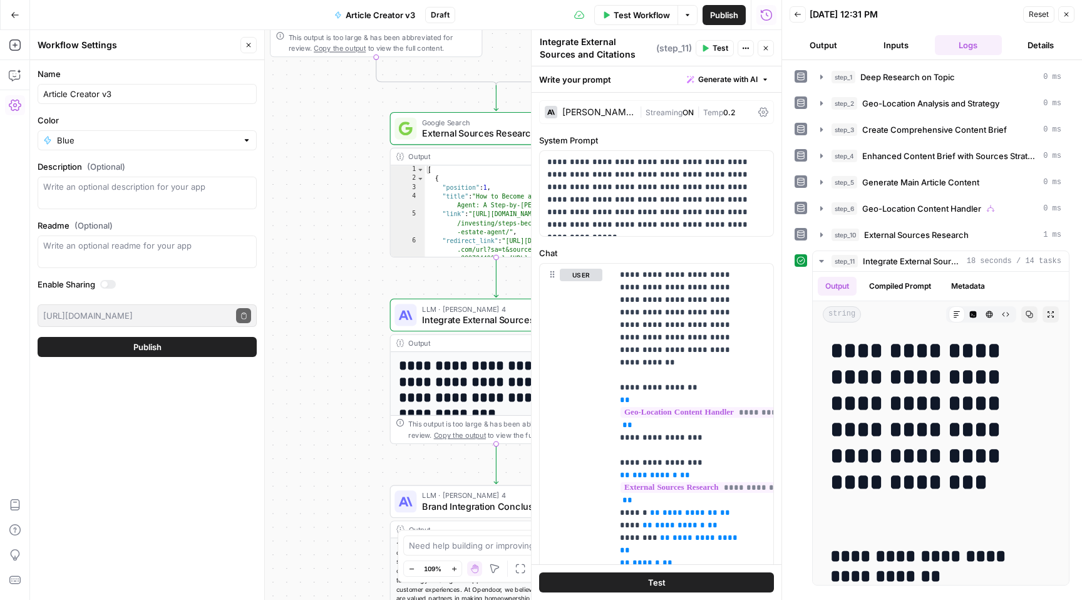
click at [145, 348] on span "Publish" at bounding box center [147, 347] width 28 height 13
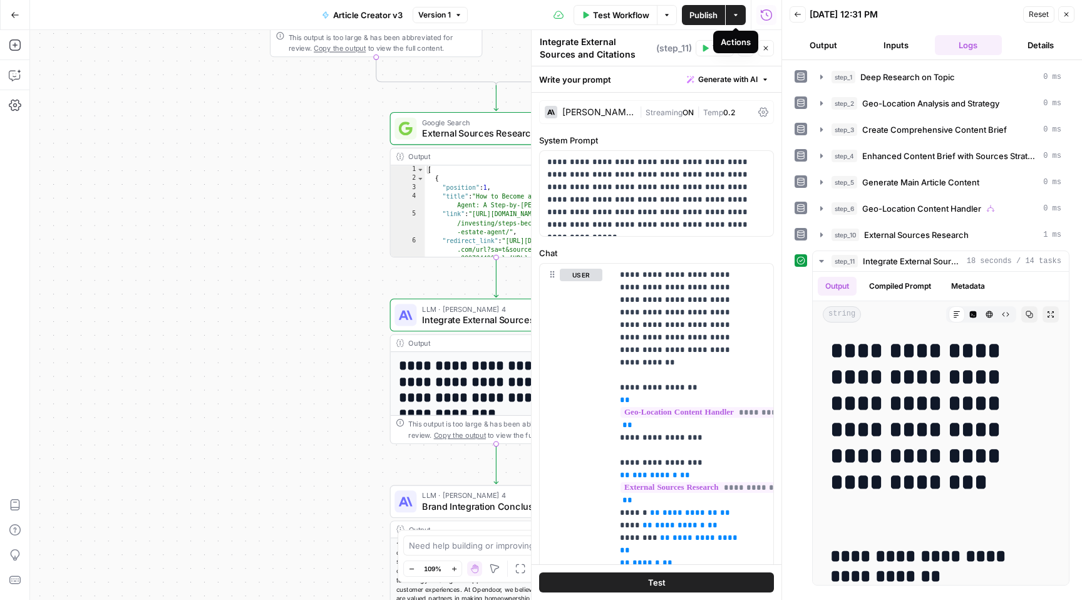
click at [736, 13] on icon "button" at bounding box center [736, 15] width 8 height 8
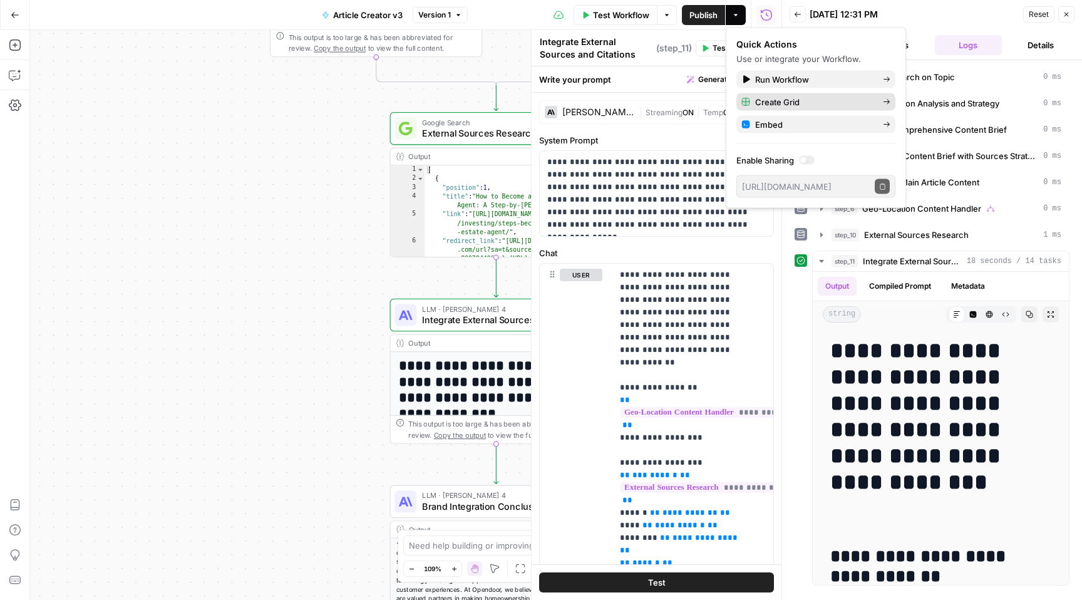
click at [847, 101] on span "Create Grid" at bounding box center [814, 102] width 118 height 13
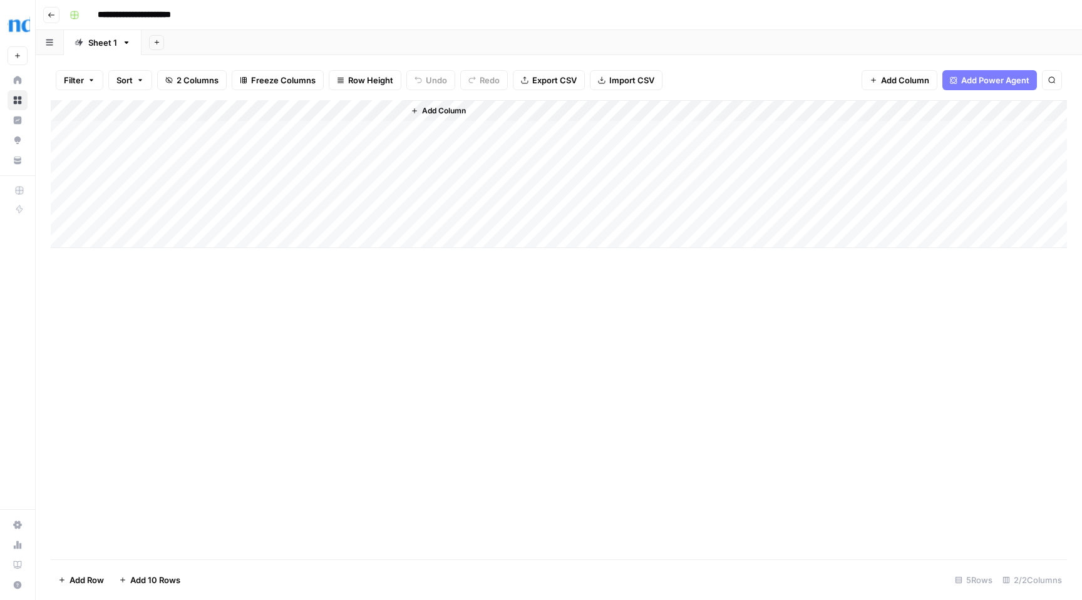
click at [182, 132] on div "Add Column" at bounding box center [559, 174] width 1017 height 148
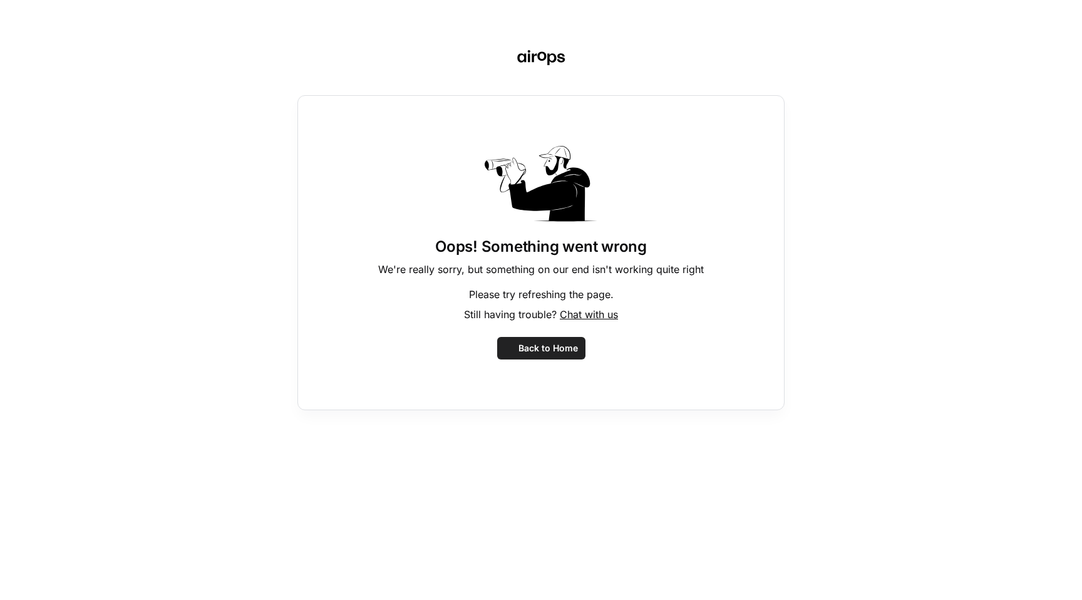
click at [178, 130] on div "Oops! Something went wrong We're really sorry, but something on our end isn't w…" at bounding box center [541, 300] width 1082 height 600
click at [550, 346] on span "Back to Home" at bounding box center [549, 348] width 60 height 13
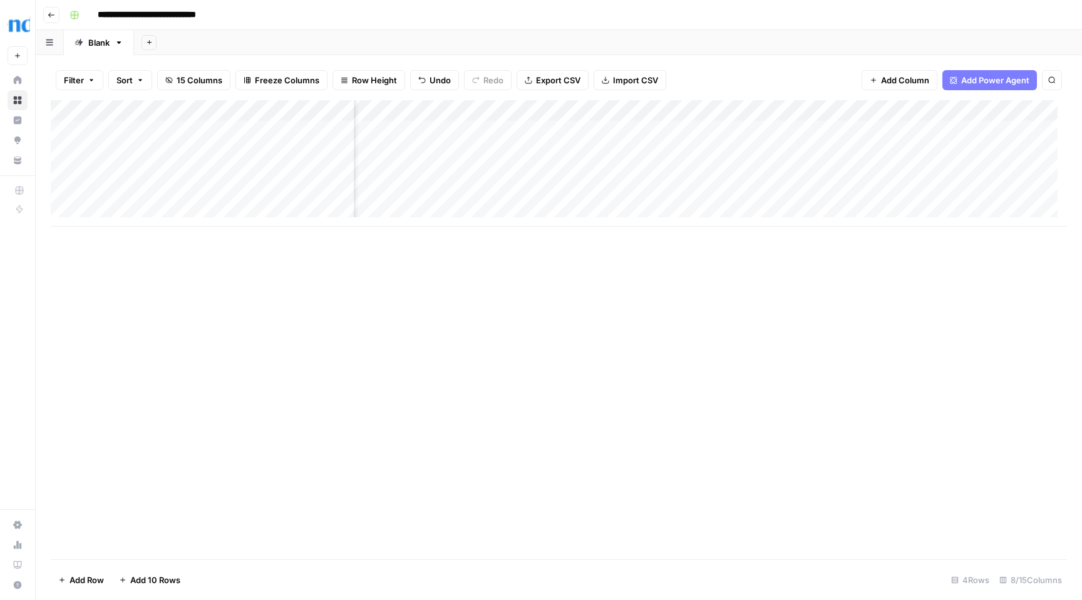
scroll to position [3, 165]
click at [574, 151] on div "Add Column" at bounding box center [559, 163] width 1017 height 127
click at [765, 150] on div "Add Column" at bounding box center [559, 163] width 1017 height 127
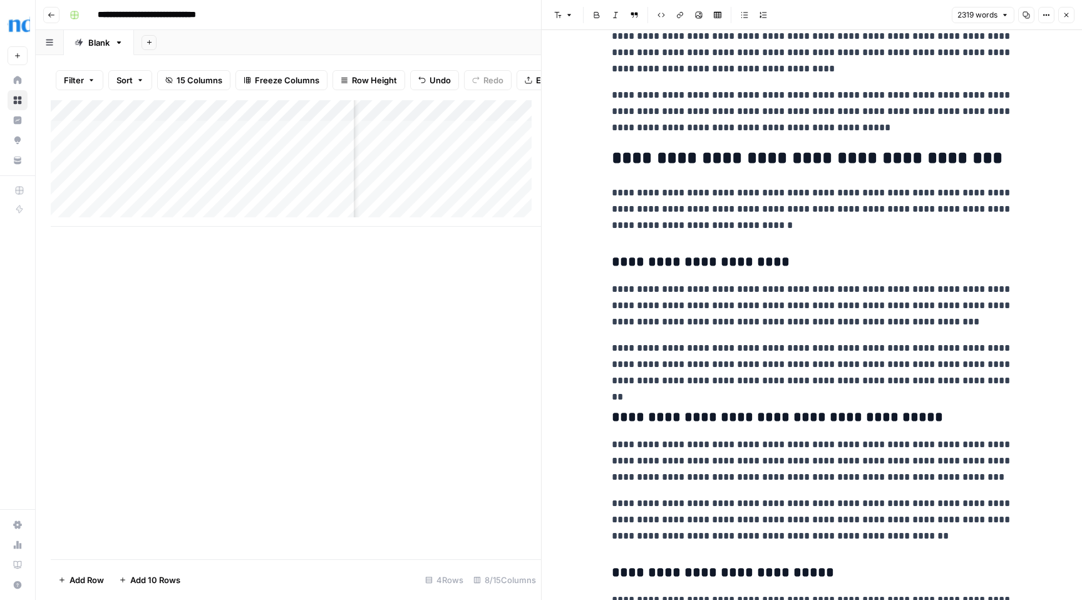
scroll to position [3704, 0]
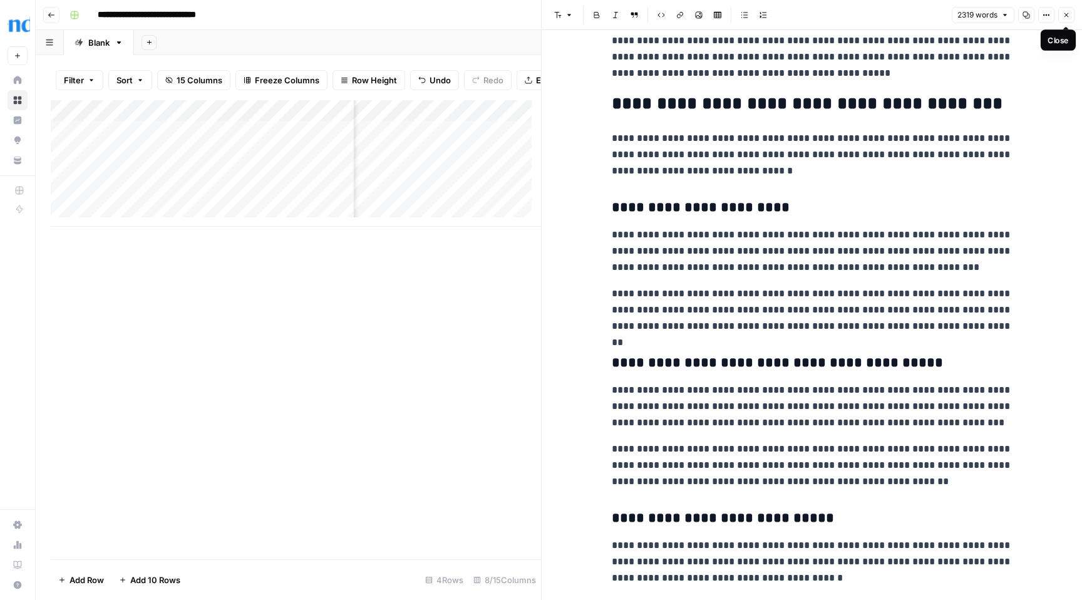
click at [1067, 15] on icon "button" at bounding box center [1067, 15] width 4 height 4
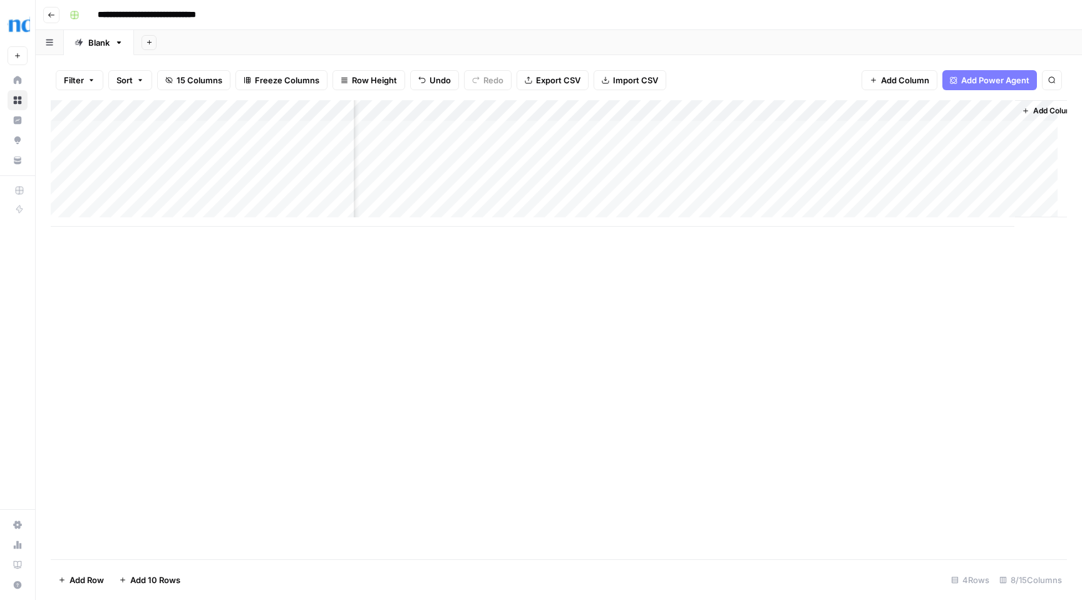
scroll to position [3, 356]
click at [839, 149] on div "Add Column" at bounding box center [559, 163] width 1017 height 127
click at [194, 130] on div "Add Column" at bounding box center [559, 174] width 1017 height 148
type textarea "**********"
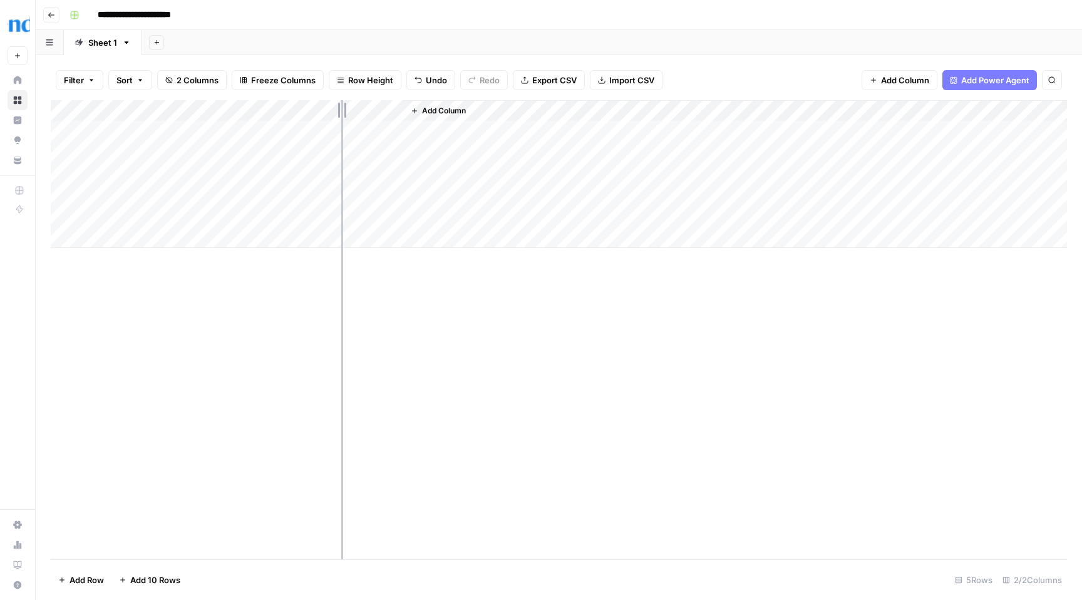
drag, startPoint x: 275, startPoint y: 104, endPoint x: 341, endPoint y: 99, distance: 66.6
click at [341, 99] on div "Filter Sort 2 Columns Freeze Columns Row Height Undo Redo Export CSV Import CSV…" at bounding box center [559, 327] width 1047 height 545
click at [405, 130] on div "Add Column" at bounding box center [559, 174] width 1017 height 148
